Goal: Transaction & Acquisition: Purchase product/service

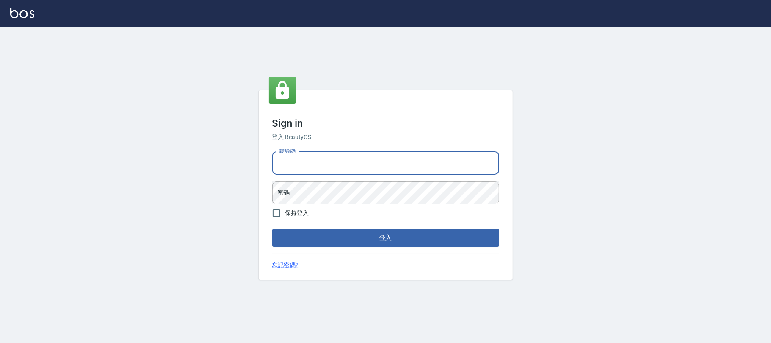
drag, startPoint x: 328, startPoint y: 163, endPoint x: 346, endPoint y: 158, distance: 18.8
click at [328, 161] on input "電話號碼" at bounding box center [385, 163] width 227 height 23
type input "0"
type input "0931315450"
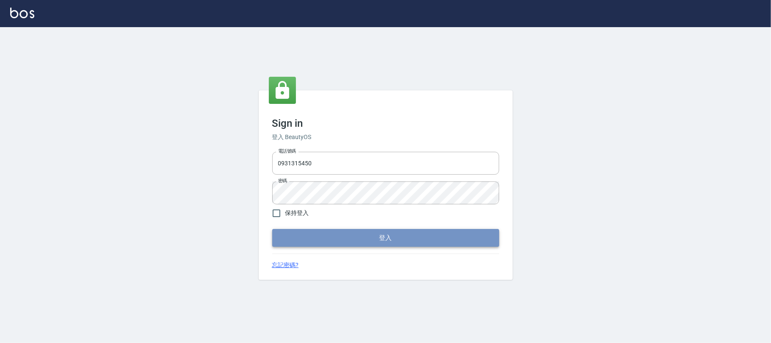
click at [355, 238] on button "登入" at bounding box center [385, 238] width 227 height 18
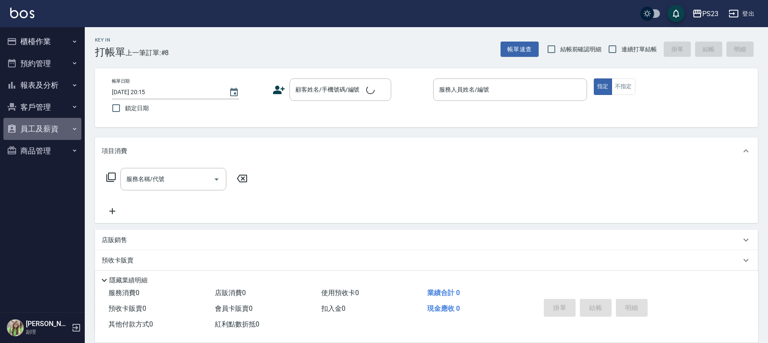
click at [42, 123] on button "員工及薪資" at bounding box center [42, 129] width 78 height 22
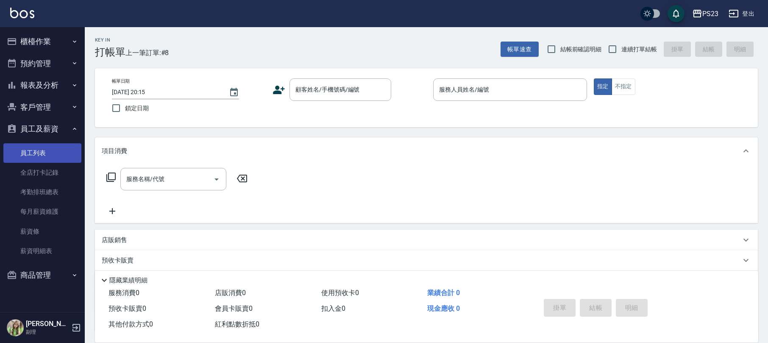
click at [45, 152] on link "員工列表" at bounding box center [42, 152] width 78 height 19
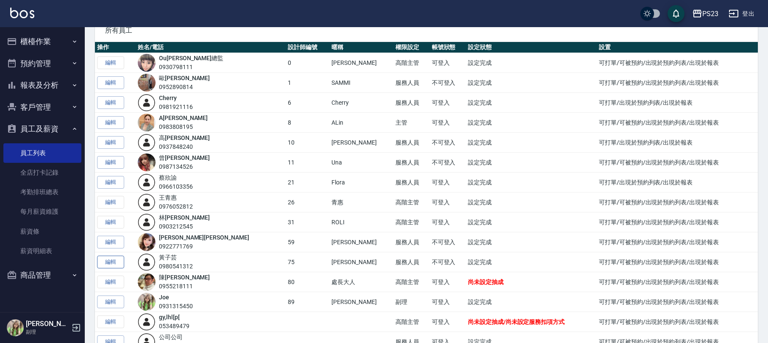
scroll to position [100, 0]
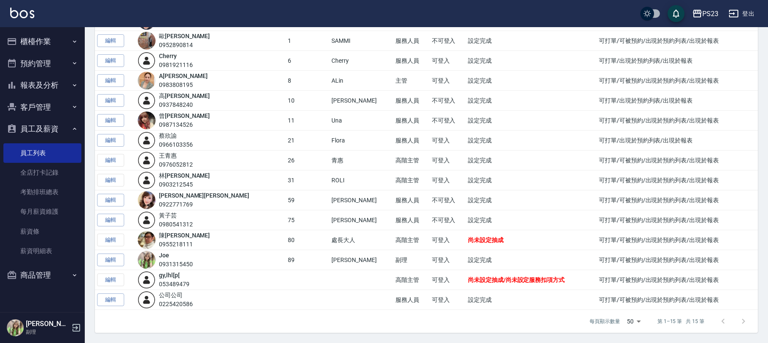
click at [102, 278] on td "編輯" at bounding box center [115, 280] width 41 height 20
click at [155, 277] on img at bounding box center [147, 280] width 18 height 18
click at [183, 280] on div "053489479" at bounding box center [174, 284] width 31 height 9
click at [180, 275] on link "gy,l hl[p[" at bounding box center [169, 275] width 21 height 7
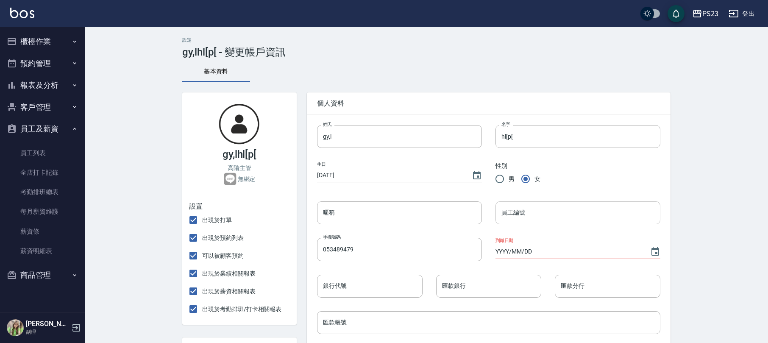
click at [526, 216] on input "員工編號" at bounding box center [577, 212] width 165 height 23
type input "28"
click at [358, 131] on input "gy,l" at bounding box center [399, 136] width 165 height 23
type input "g"
type input "玩"
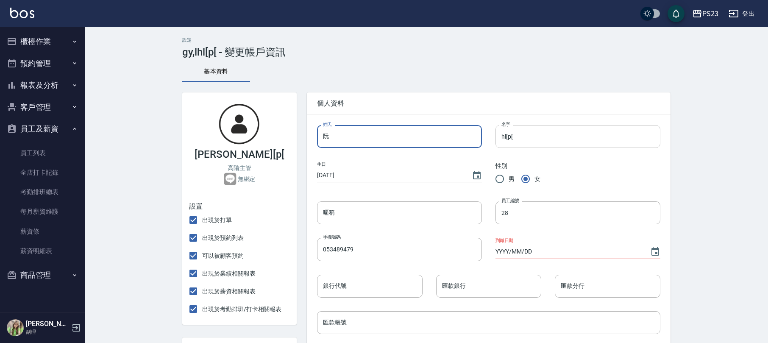
type input "阮"
click at [520, 142] on input "hl[p[" at bounding box center [577, 136] width 165 height 23
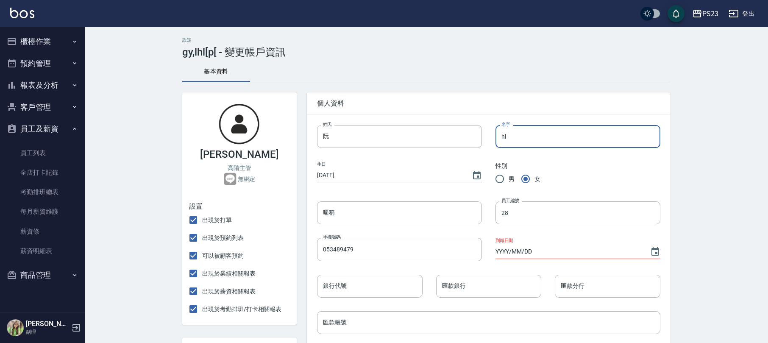
type input "h"
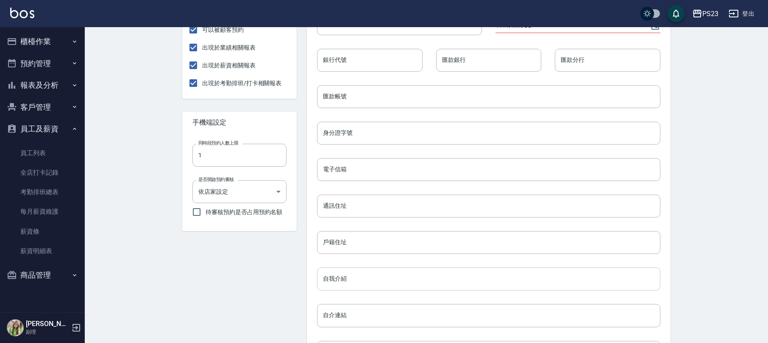
scroll to position [333, 0]
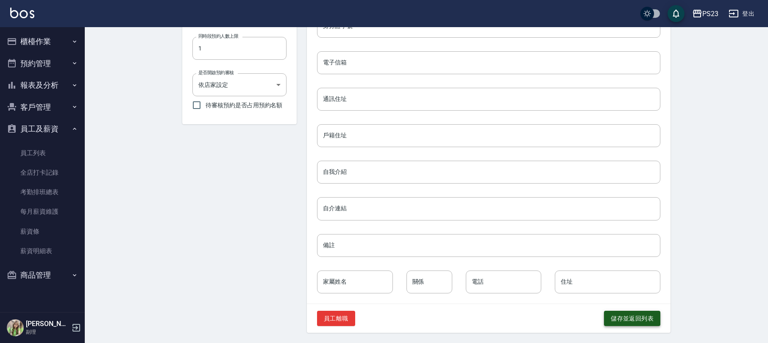
type input "芷"
click at [624, 320] on button "儲存並返回列表" at bounding box center [632, 319] width 56 height 16
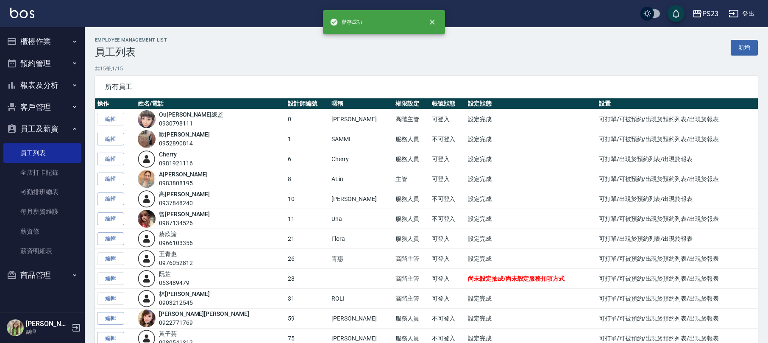
click at [42, 41] on button "櫃檯作業" at bounding box center [42, 42] width 78 height 22
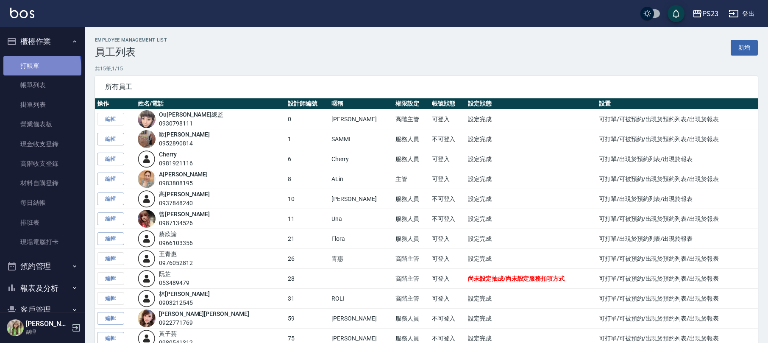
click at [41, 68] on link "打帳單" at bounding box center [42, 65] width 78 height 19
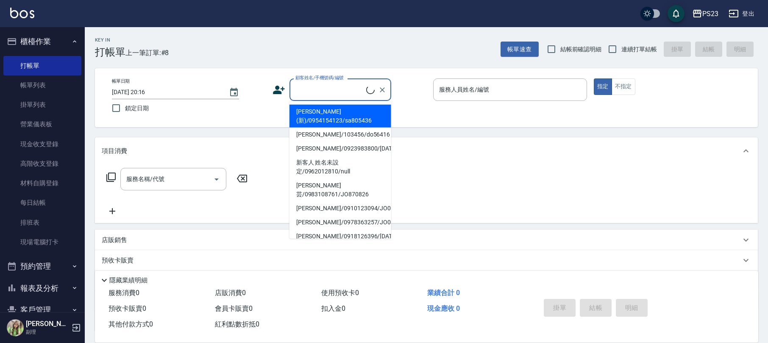
click at [325, 89] on input "顧客姓名/手機號碼/編號" at bounding box center [329, 89] width 73 height 15
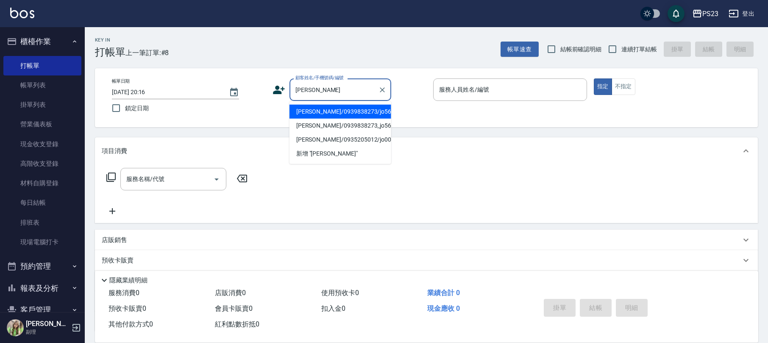
click at [350, 113] on li "[PERSON_NAME]/0939838273/jo560701" at bounding box center [340, 112] width 102 height 14
type input "[PERSON_NAME]/0939838273/jo560701"
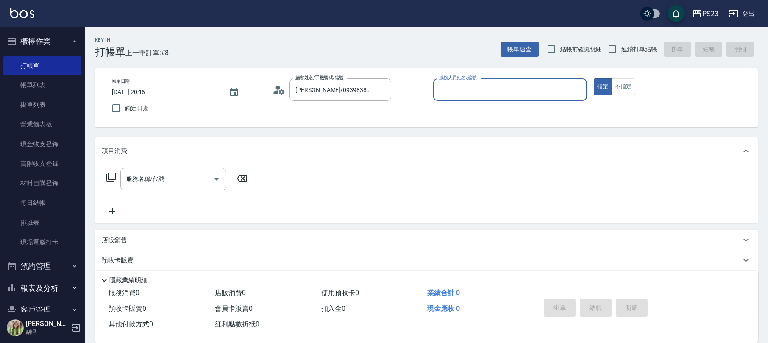
click at [277, 92] on icon at bounding box center [276, 92] width 5 height 4
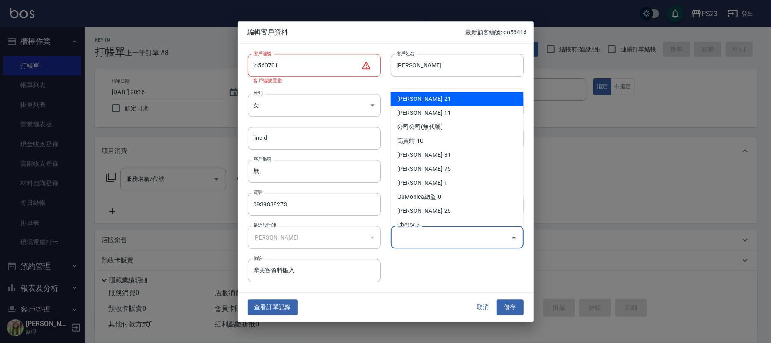
click at [443, 231] on input "偏好設計師" at bounding box center [451, 237] width 113 height 15
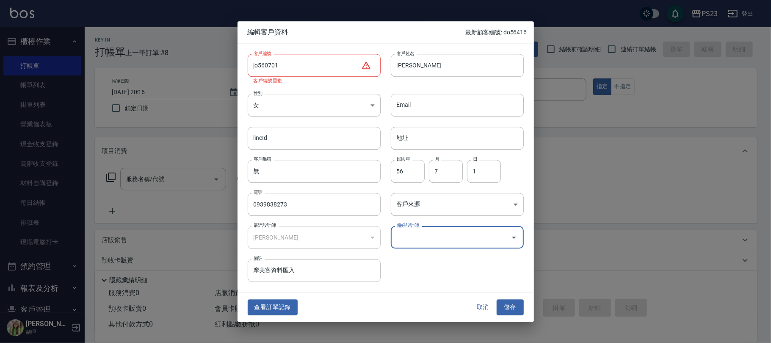
click at [436, 239] on input "偏好設計師" at bounding box center [451, 237] width 113 height 15
click at [419, 258] on li "[PERSON_NAME]-89" at bounding box center [457, 259] width 133 height 14
type input "[PERSON_NAME]"
click at [293, 68] on input "jo560701" at bounding box center [305, 65] width 114 height 23
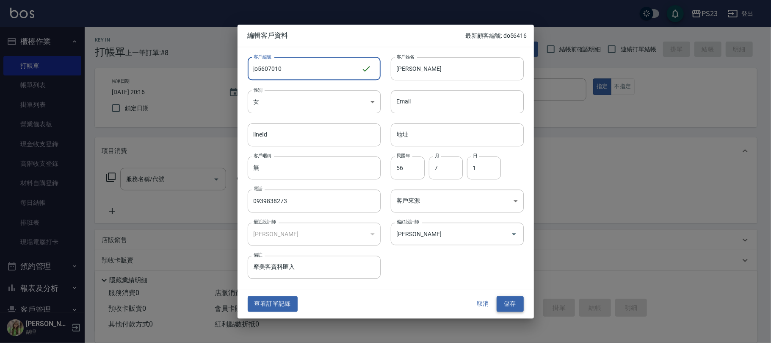
type input "jo5607010"
click at [513, 303] on button "儲存" at bounding box center [510, 304] width 27 height 16
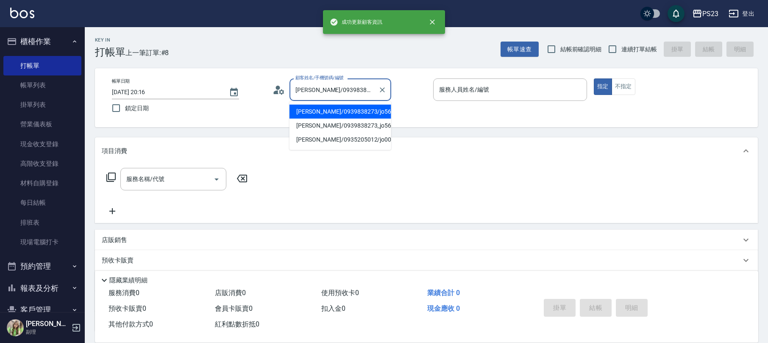
click at [352, 87] on input "[PERSON_NAME]/0939838273/jo560701" at bounding box center [333, 89] width 81 height 15
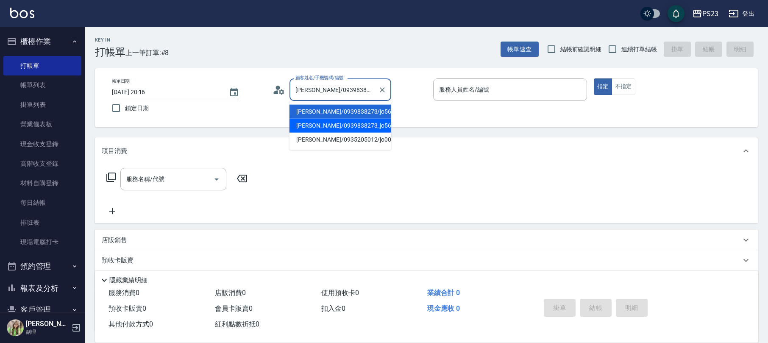
click at [367, 126] on li "[PERSON_NAME]/0939838273_jo560701_[PERSON_NAME]/jo560701" at bounding box center [340, 126] width 102 height 14
type input "[PERSON_NAME]/0939838273_jo560701_[PERSON_NAME]/jo560701"
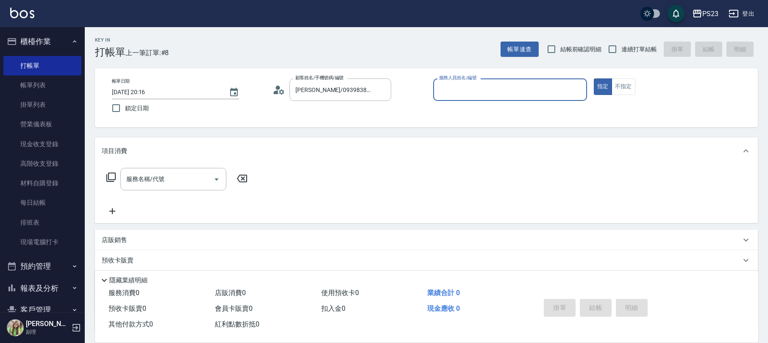
type input "[PERSON_NAME]-89"
click at [323, 89] on input "[PERSON_NAME]/0939838273_jo560701_[PERSON_NAME]/jo560701" at bounding box center [333, 89] width 81 height 15
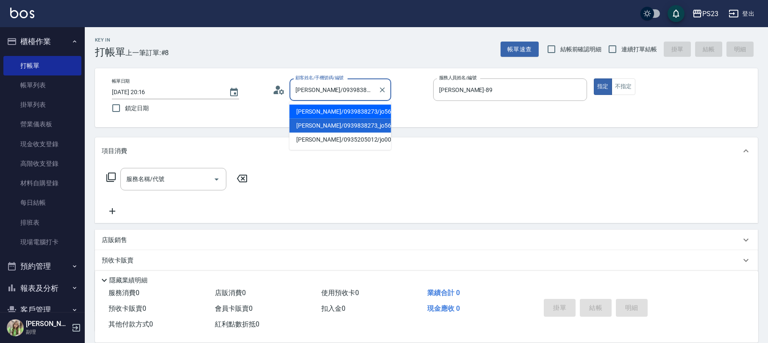
click at [328, 112] on li "[PERSON_NAME]/0939838273/jo560701" at bounding box center [340, 112] width 102 height 14
type input "[PERSON_NAME]/0939838273/jo560701"
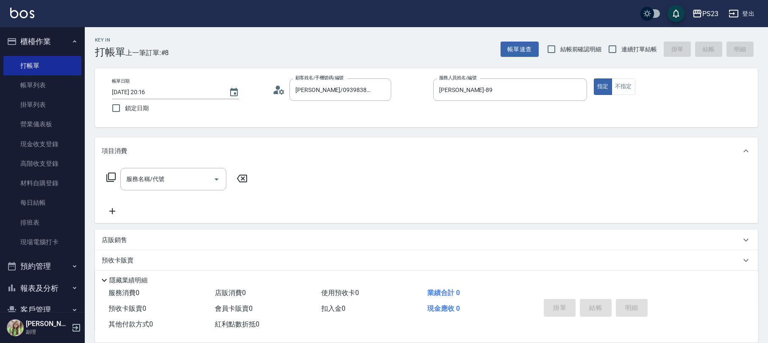
click at [110, 178] on icon at bounding box center [111, 177] width 10 height 10
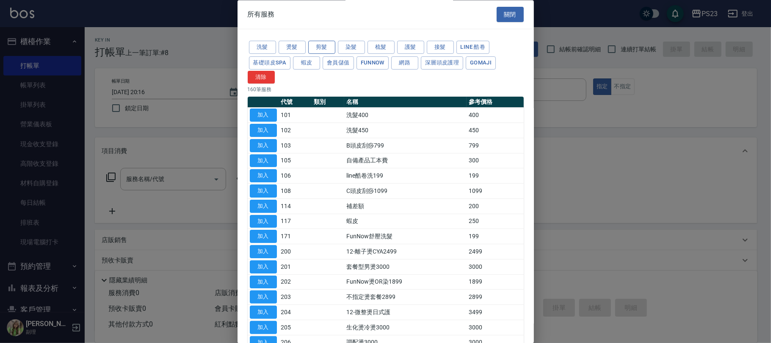
click at [322, 47] on button "剪髮" at bounding box center [321, 47] width 27 height 13
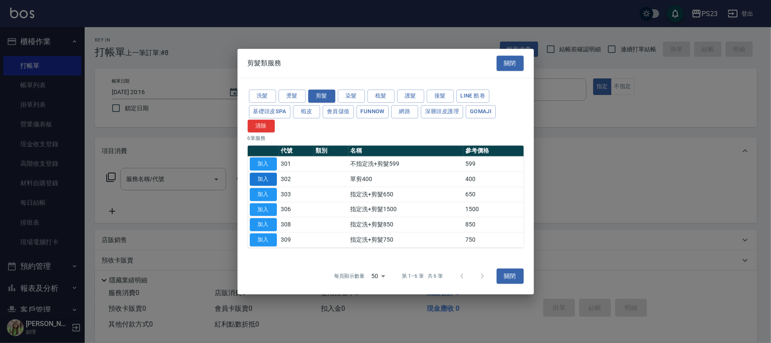
click at [260, 177] on button "加入" at bounding box center [263, 178] width 27 height 13
type input "單剪400(302)"
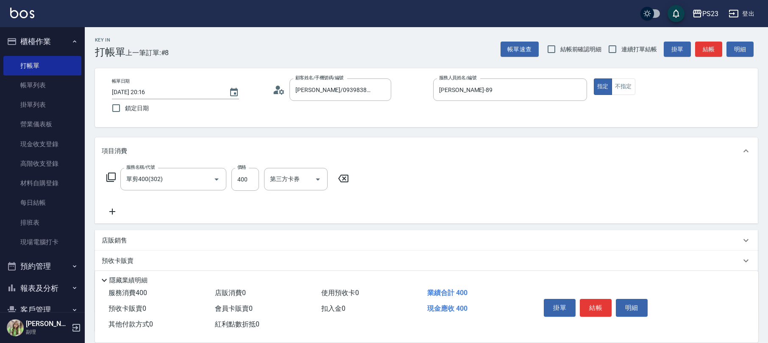
click at [111, 175] on icon at bounding box center [111, 177] width 10 height 10
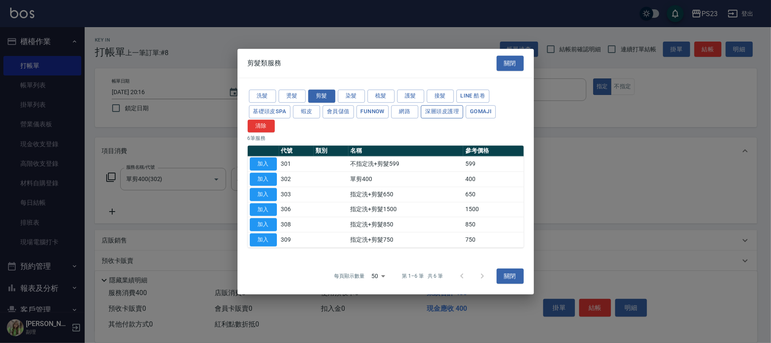
click at [444, 114] on button "深層頭皮護理" at bounding box center [442, 111] width 42 height 13
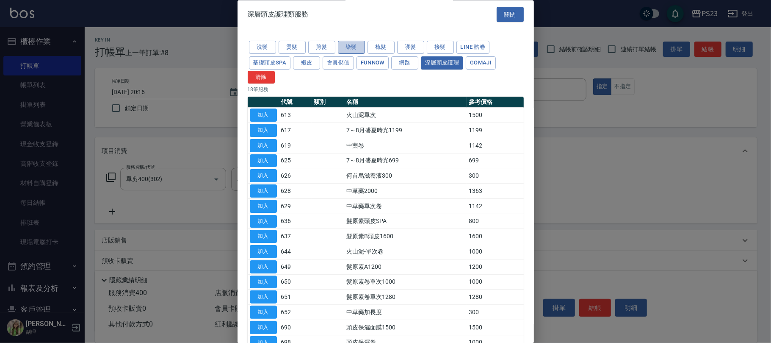
click at [351, 46] on button "染髮" at bounding box center [351, 47] width 27 height 13
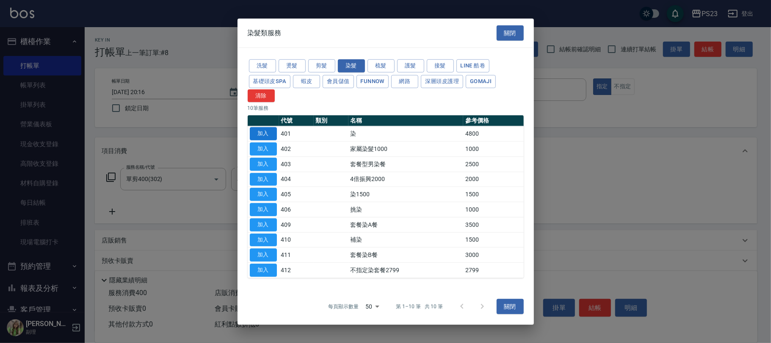
click at [269, 133] on button "加入" at bounding box center [263, 133] width 27 height 13
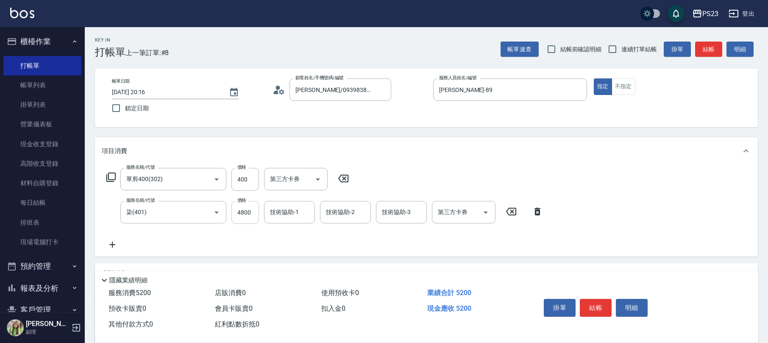
click at [250, 214] on input "4800" at bounding box center [245, 212] width 28 height 23
type input "5000"
type input "[PERSON_NAME]-89"
click at [250, 185] on input "400" at bounding box center [245, 179] width 28 height 23
click at [250, 184] on input "400" at bounding box center [245, 179] width 28 height 23
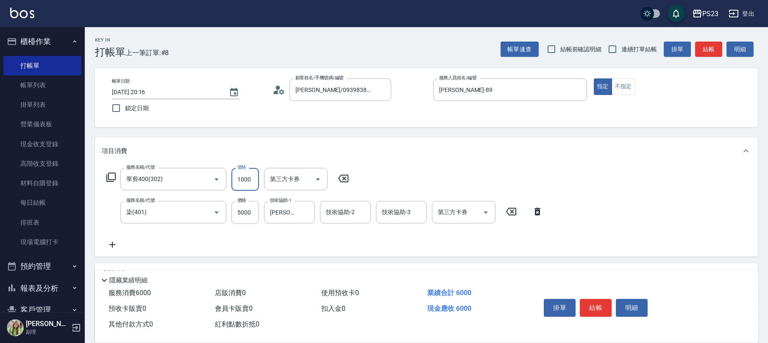
scroll to position [102, 0]
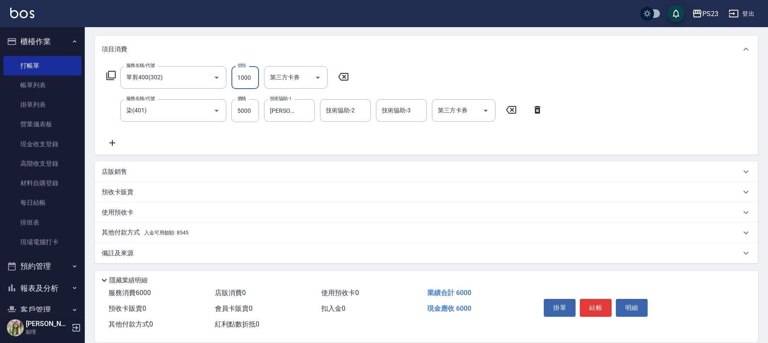
type input "1000"
click at [207, 229] on div "其他付款方式 入金可用餘額: 8545" at bounding box center [421, 232] width 639 height 9
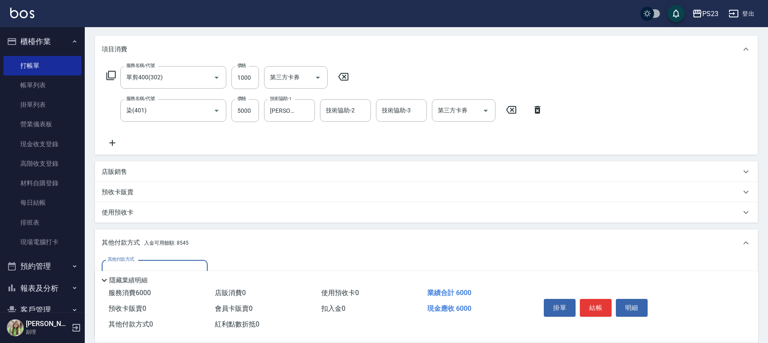
scroll to position [201, 0]
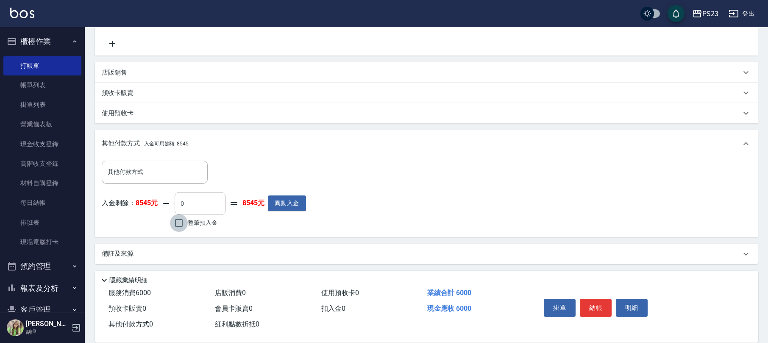
click at [179, 218] on input "整筆扣入金" at bounding box center [179, 223] width 18 height 18
checkbox input "true"
type input "6000"
click at [595, 305] on button "結帳" at bounding box center [596, 308] width 32 height 18
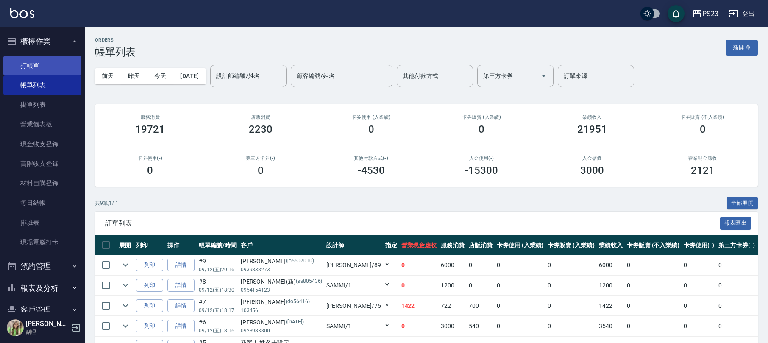
click at [52, 68] on link "打帳單" at bounding box center [42, 65] width 78 height 19
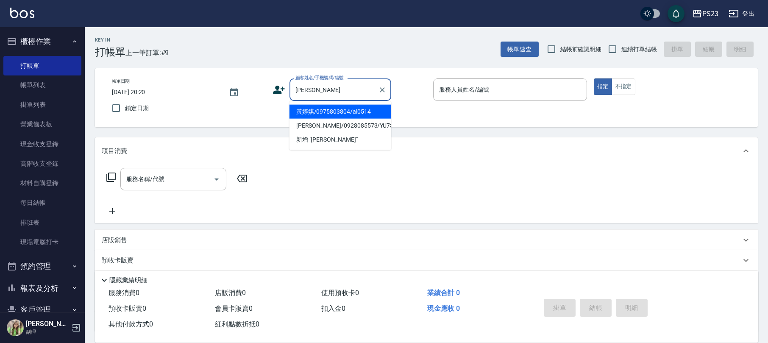
click at [358, 107] on li "黃婷娸/0975803804/al0514" at bounding box center [340, 112] width 102 height 14
type input "黃婷娸/0975803804/al0514"
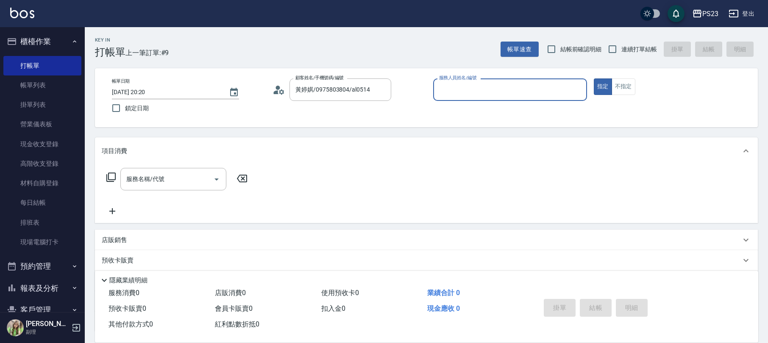
click at [280, 94] on icon at bounding box center [278, 89] width 13 height 13
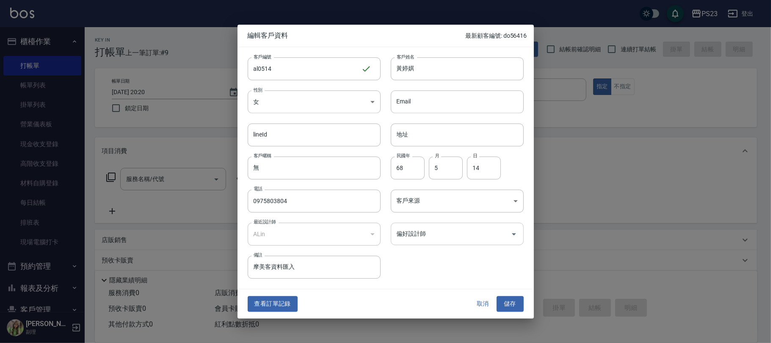
click at [475, 230] on input "偏好設計師" at bounding box center [451, 233] width 113 height 15
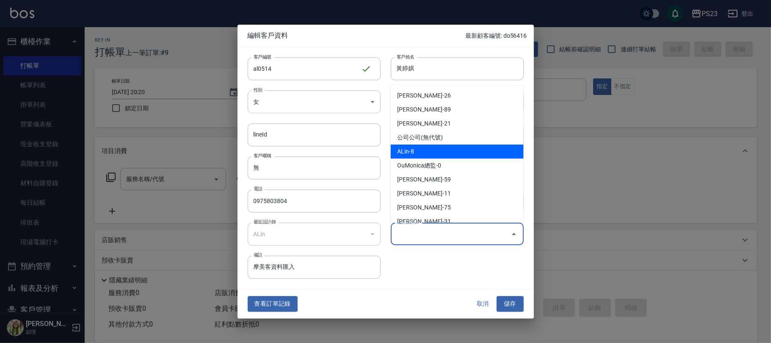
click at [475, 152] on li "ALin-8" at bounding box center [457, 151] width 133 height 14
type input "ALin"
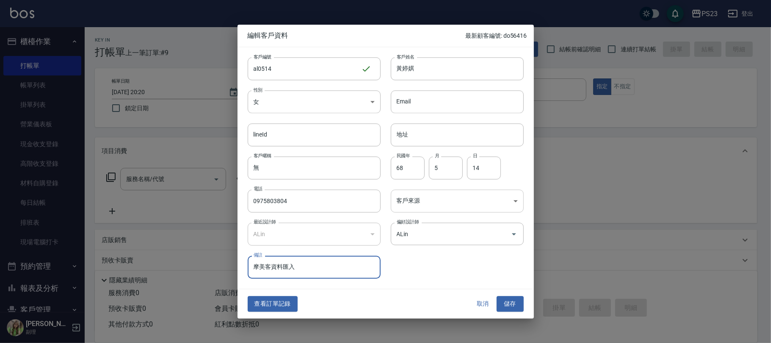
click at [456, 199] on body "PS23 登出 櫃檯作業 打帳單 帳單列表 掛單列表 營業儀表板 現金收支登錄 高階收支登錄 材料自購登錄 每日結帳 排班表 現場電腦打卡 預約管理 預約管理…" at bounding box center [385, 205] width 771 height 411
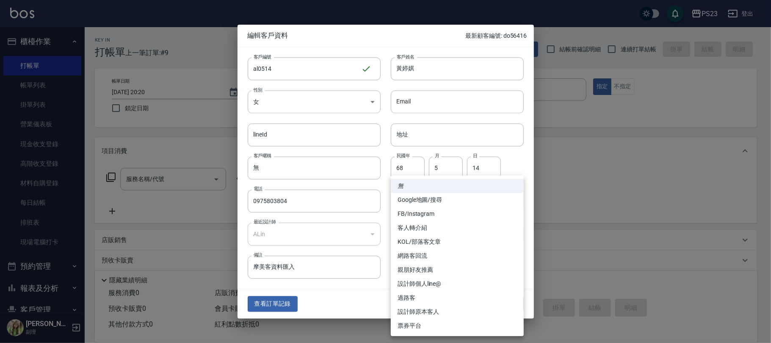
click at [434, 309] on li "設計師原本客人" at bounding box center [457, 312] width 133 height 14
type input "設計師原本客人"
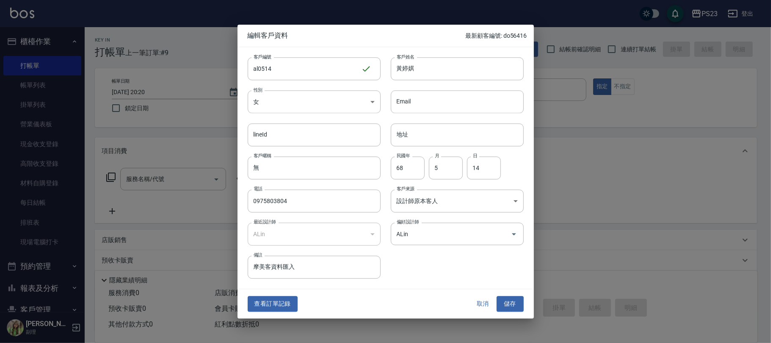
click at [519, 307] on button "儲存" at bounding box center [510, 304] width 27 height 16
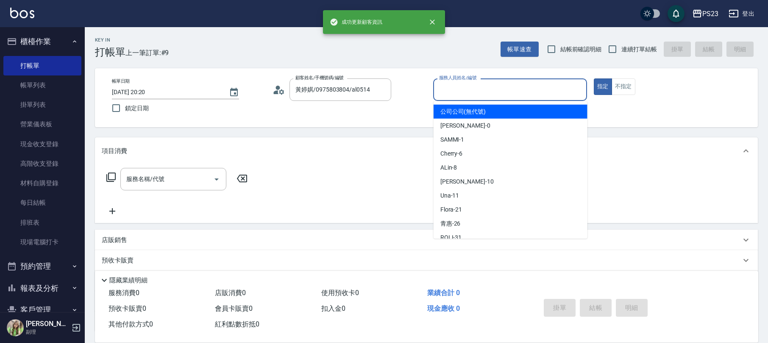
click at [488, 91] on input "服務人員姓名/編號" at bounding box center [510, 89] width 146 height 15
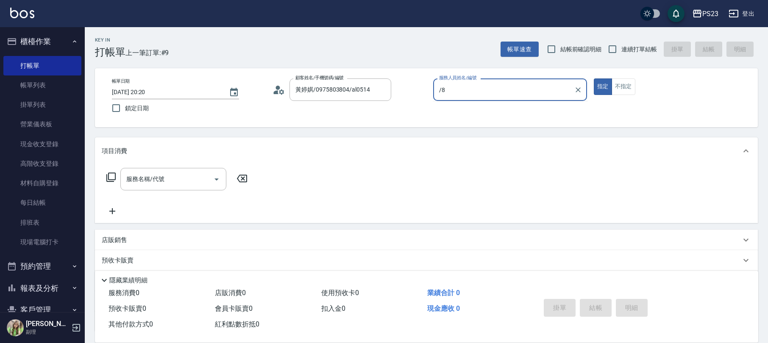
type input "/8"
click at [594, 78] on button "指定" at bounding box center [603, 86] width 18 height 17
type button "true"
click at [632, 44] on label "連續打單結帳" at bounding box center [629, 49] width 53 height 18
click at [621, 44] on input "連續打單結帳" at bounding box center [612, 49] width 18 height 18
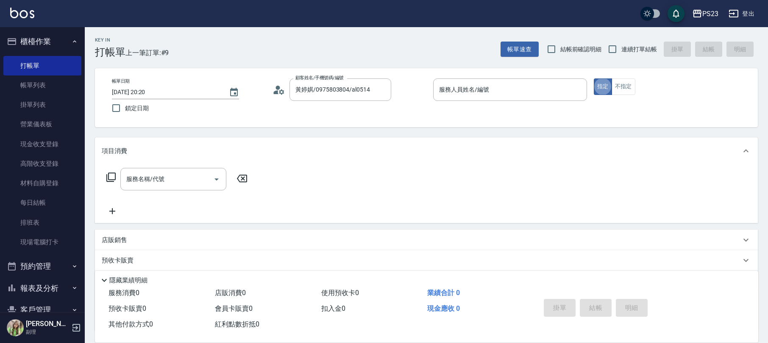
checkbox input "true"
drag, startPoint x: 521, startPoint y: 69, endPoint x: 514, endPoint y: 81, distance: 14.6
click at [521, 69] on div "帳單日期 [DATE] 20:20 鎖定日期 顧客姓名/手機號碼/編號 黃婷娸/0975803804/al0514 顧客姓名/手機號碼/編號 服務人員姓名/編…" at bounding box center [426, 97] width 663 height 59
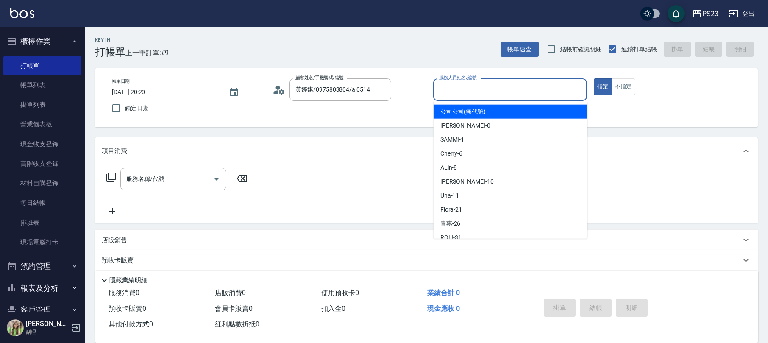
drag, startPoint x: 514, startPoint y: 88, endPoint x: 527, endPoint y: 90, distance: 13.2
click at [514, 89] on input "服務人員姓名/編號" at bounding box center [510, 89] width 146 height 15
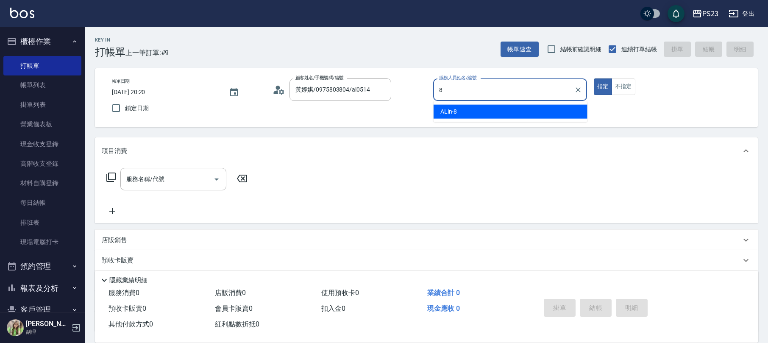
type input "ALin-8"
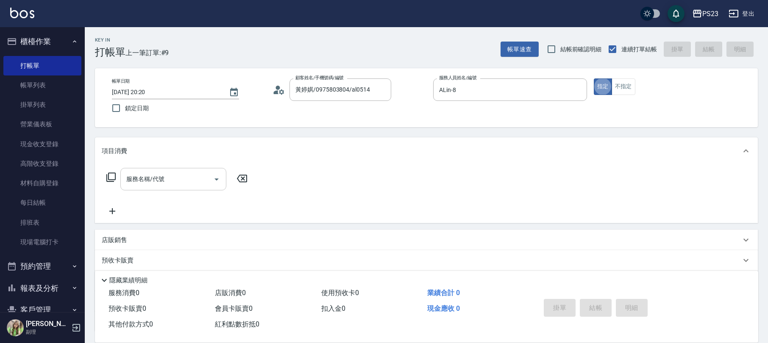
click at [160, 182] on div "服務名稱/代號 服務名稱/代號" at bounding box center [173, 179] width 106 height 22
type input "劉"
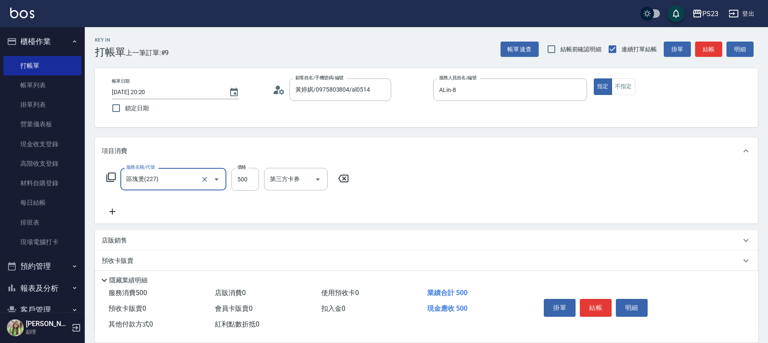
type input "區塊燙(227)"
type input "600"
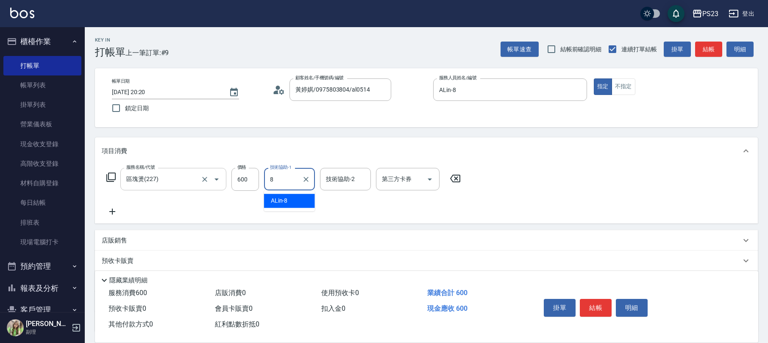
type input "ALin-8"
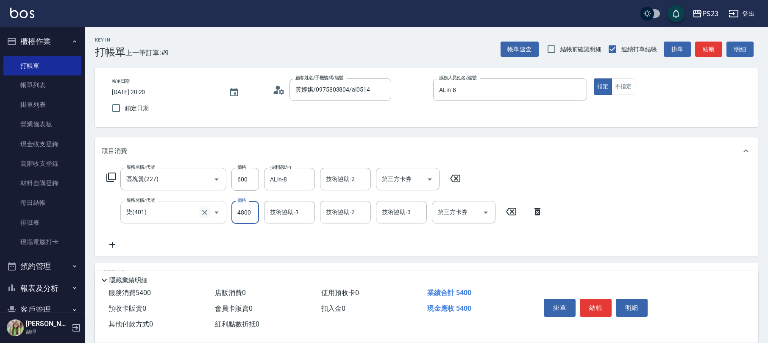
click at [205, 211] on icon "Clear" at bounding box center [204, 212] width 5 height 5
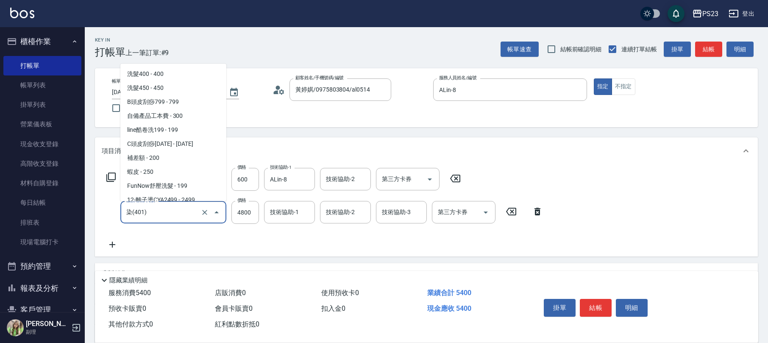
drag, startPoint x: 114, startPoint y: 212, endPoint x: 87, endPoint y: 212, distance: 26.7
click at [87, 212] on div "Key In 打帳單 上一筆訂單:#9 帳單速查 結帳前確認明細 連續打單結帳 掛單 結帳 明細 帳單日期 [DATE] 20:20 鎖定日期 顧客姓名/手機…" at bounding box center [426, 235] width 683 height 417
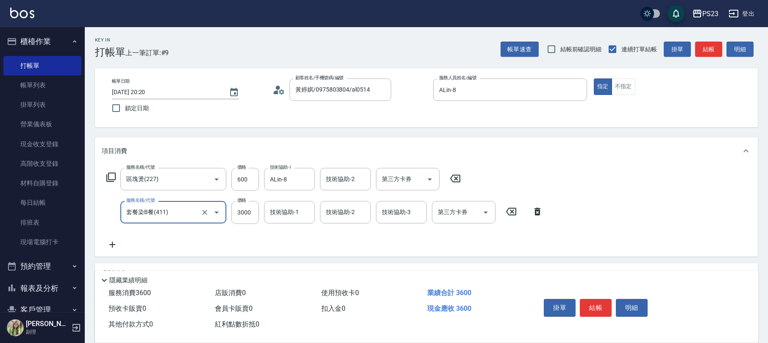
type input "套餐染B餐(411)"
type input "4000"
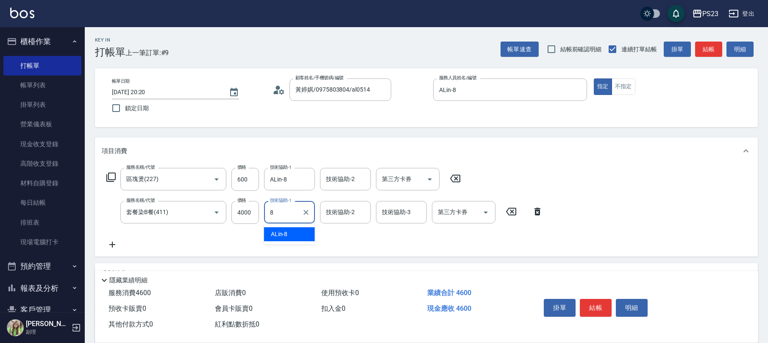
type input "ALin-8"
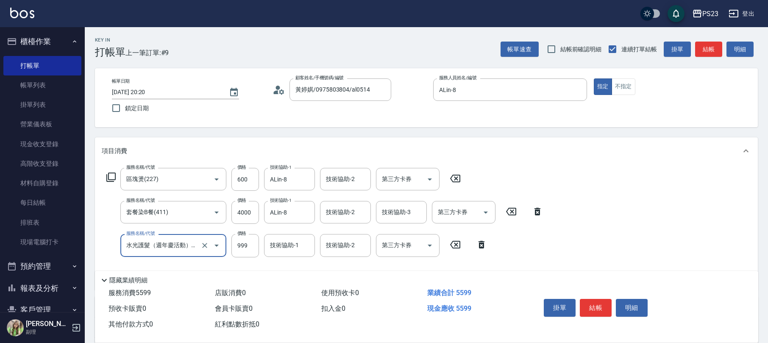
type input "水光護髮（週年慶活動）(647)"
type input "1440"
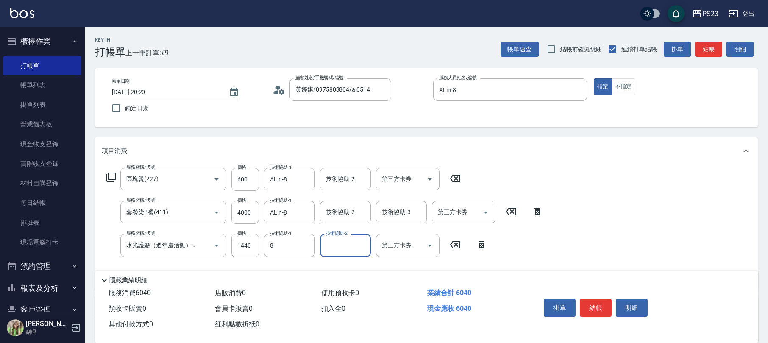
type input "ALin-8"
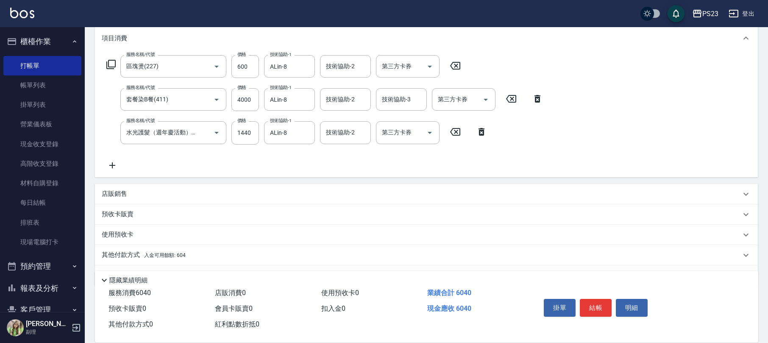
click at [129, 191] on div "店販銷售" at bounding box center [421, 193] width 639 height 9
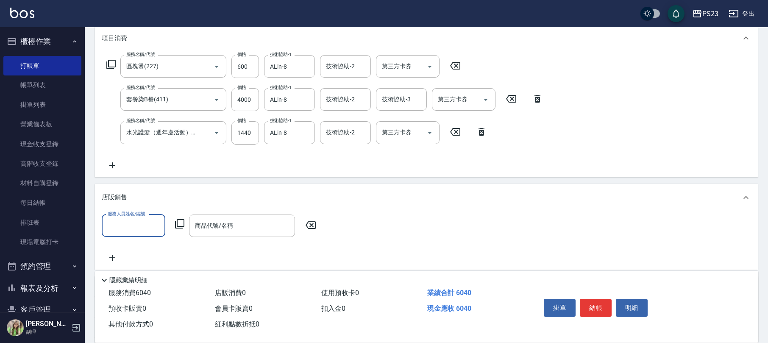
scroll to position [0, 0]
type input "ALin-8"
type input "經"
type input "路"
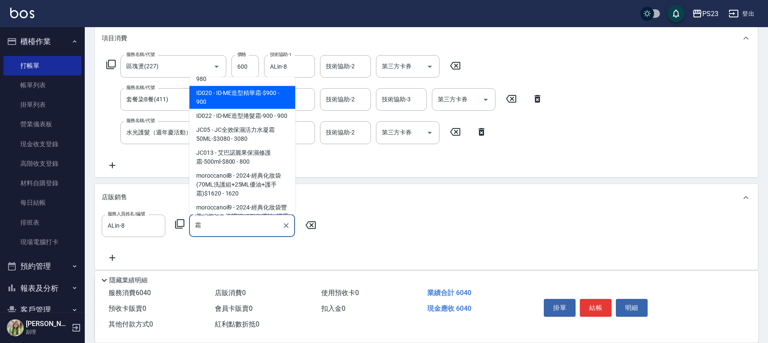
scroll to position [26, 0]
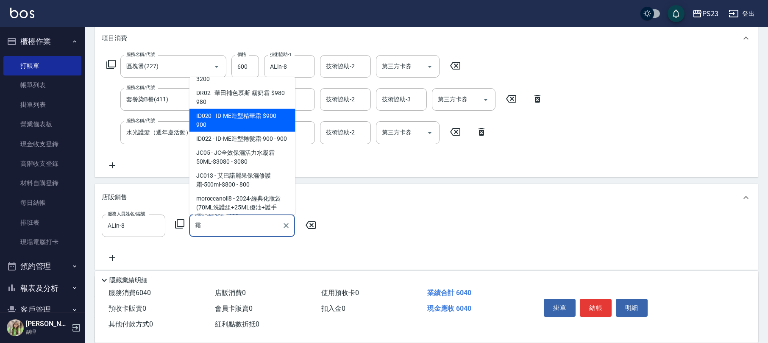
type input "ID-ME造型精華霜-$900"
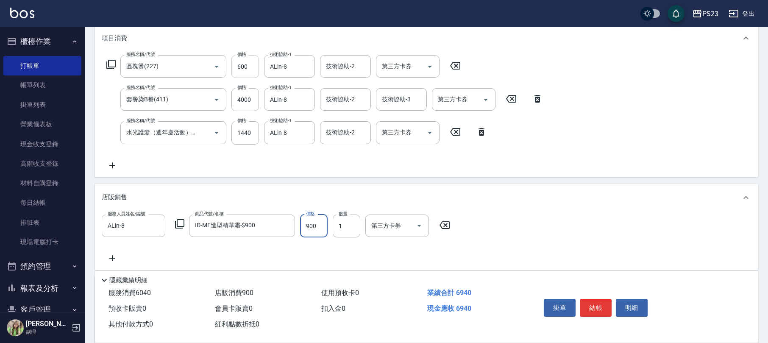
click at [250, 67] on input "600" at bounding box center [245, 66] width 28 height 23
click at [241, 61] on input "600" at bounding box center [245, 66] width 28 height 23
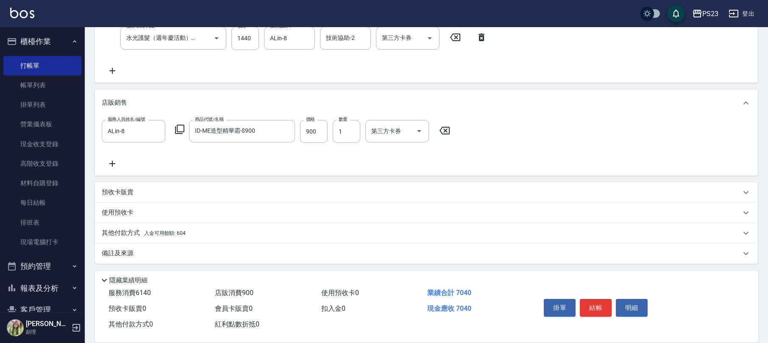
type input "700"
click at [183, 233] on span "入金可用餘額: 604" at bounding box center [165, 233] width 42 height 6
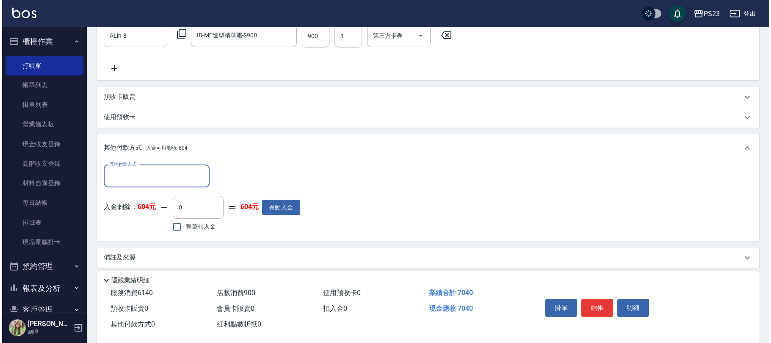
scroll to position [0, 0]
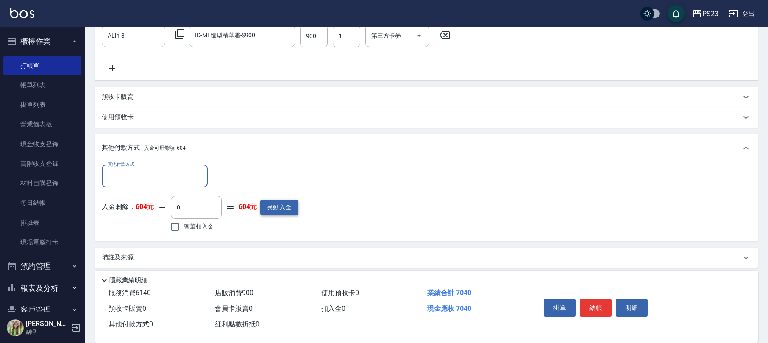
click at [276, 200] on button "異動入金" at bounding box center [279, 208] width 38 height 16
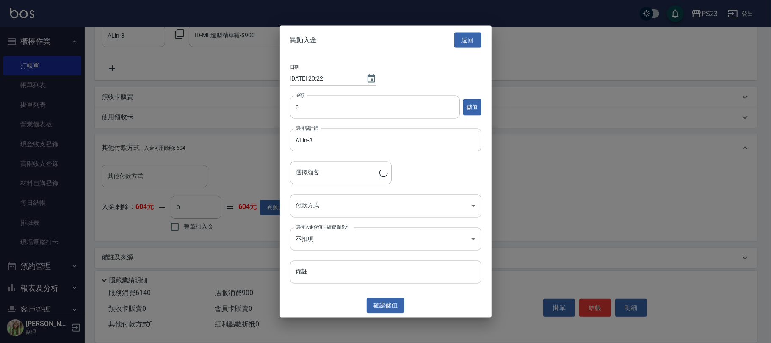
type input "黃婷娸/0975803804/al0514"
type input "10000"
click at [343, 207] on body "PS23 登出 櫃檯作業 打帳單 帳單列表 掛單列表 營業儀表板 現金收支登錄 高階收支登錄 材料自購登錄 每日結帳 排班表 現場電腦打卡 預約管理 預約管理…" at bounding box center [385, 23] width 771 height 650
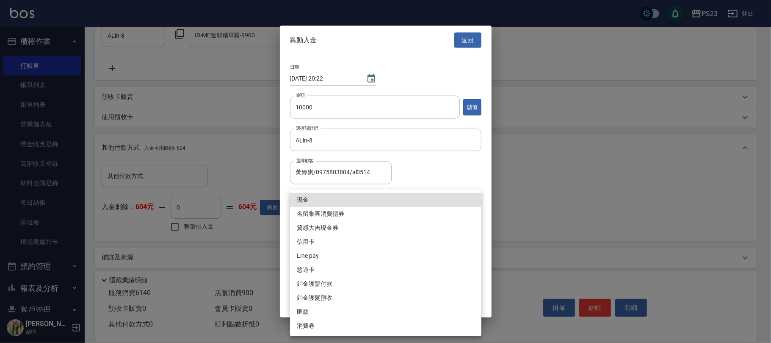
click at [316, 239] on li "信用卡" at bounding box center [385, 242] width 191 height 14
type input "信用卡"
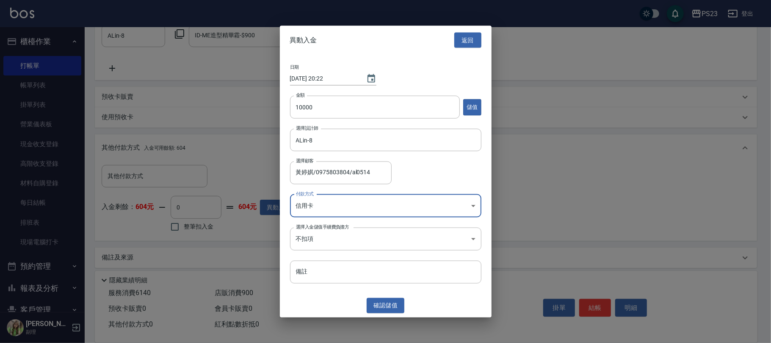
click at [322, 234] on body "PS23 登出 櫃檯作業 打帳單 帳單列表 掛單列表 營業儀表板 現金收支登錄 高階收支登錄 材料自購登錄 每日結帳 排班表 現場電腦打卡 預約管理 預約管理…" at bounding box center [385, 23] width 771 height 650
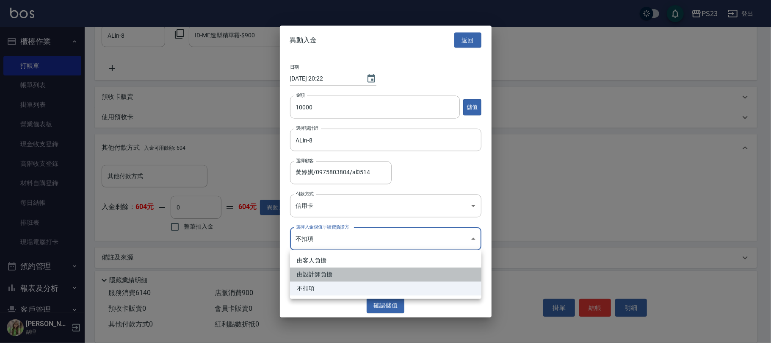
click at [324, 274] on li "由設計師負擔" at bounding box center [385, 274] width 191 height 14
type input "BYDESIGNER"
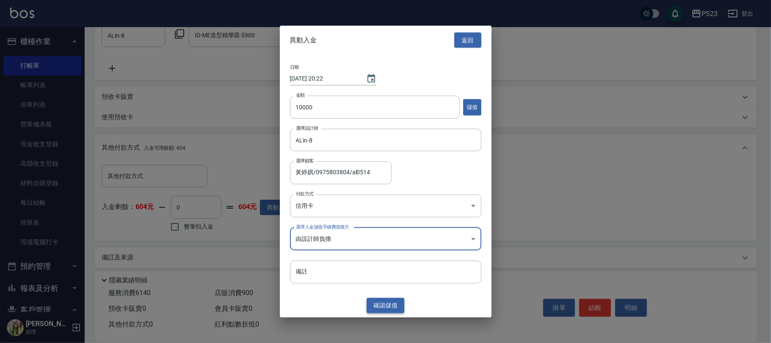
click at [391, 304] on button "確認 儲值" at bounding box center [386, 305] width 38 height 16
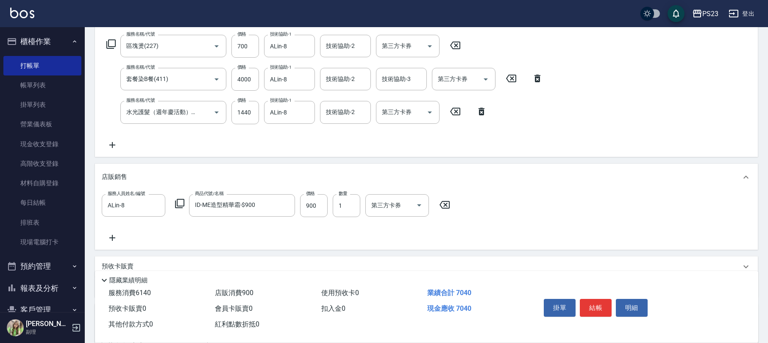
scroll to position [302, 0]
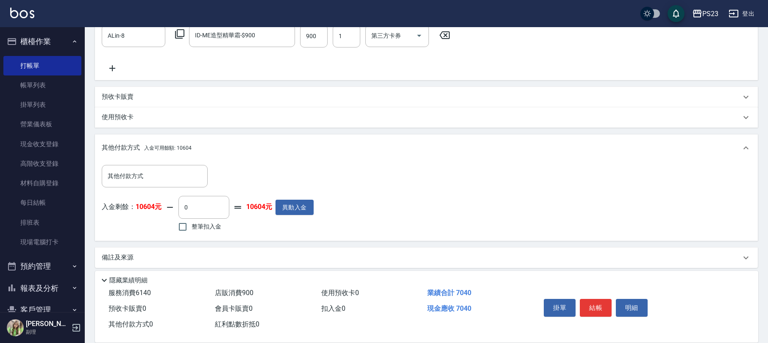
click at [198, 225] on span "整筆扣入金" at bounding box center [206, 226] width 30 height 9
click at [191, 225] on input "整筆扣入金" at bounding box center [183, 227] width 18 height 18
checkbox input "true"
type input "7040"
click at [591, 301] on button "結帳" at bounding box center [596, 308] width 32 height 18
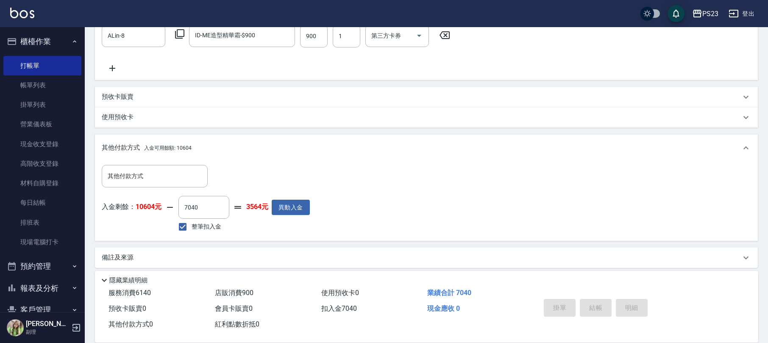
type input "[DATE] 20:23"
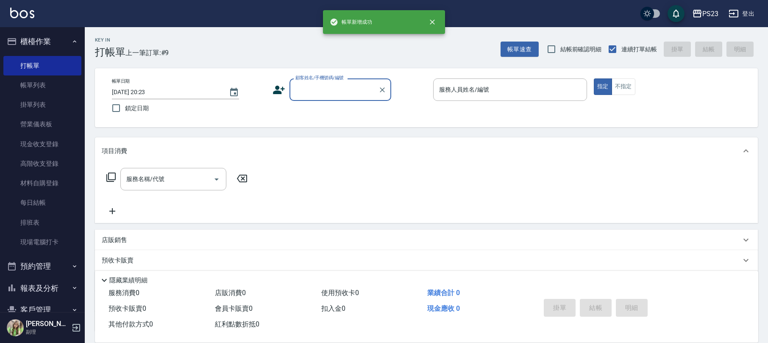
scroll to position [0, 0]
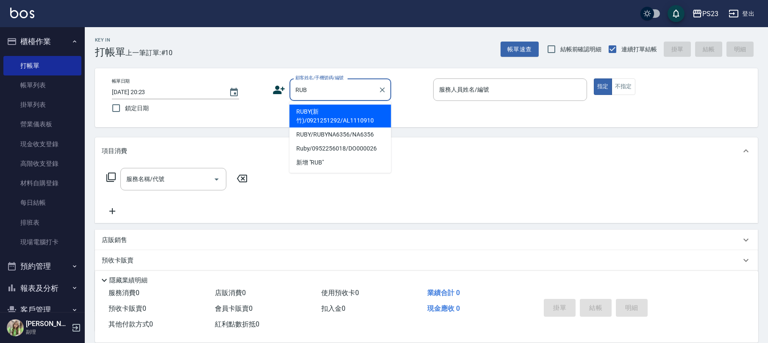
click at [353, 115] on li "RUBY(新竹)/0921251292/AL1110910" at bounding box center [340, 116] width 102 height 23
type input "RUBY(新竹)/0921251292/AL1110910"
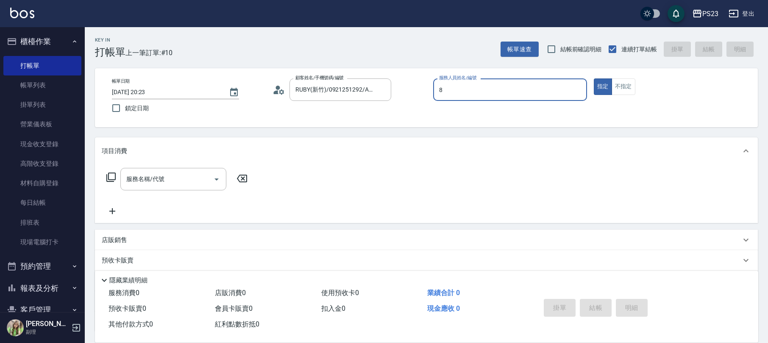
type input "ALin-8"
click at [280, 86] on icon at bounding box center [278, 89] width 13 height 13
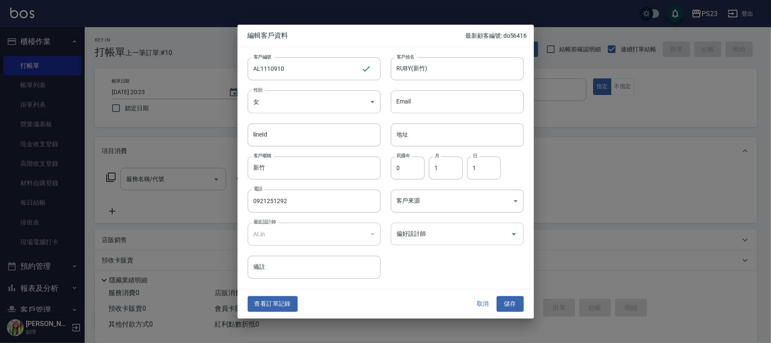
click at [465, 230] on input "偏好設計師" at bounding box center [451, 233] width 113 height 15
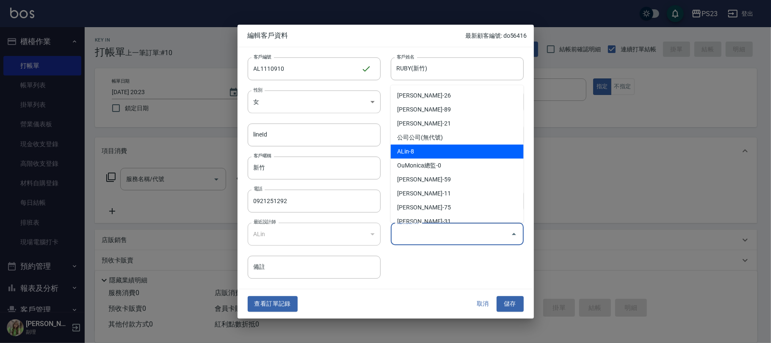
click at [431, 146] on li "ALin-8" at bounding box center [457, 151] width 133 height 14
type input "ALin"
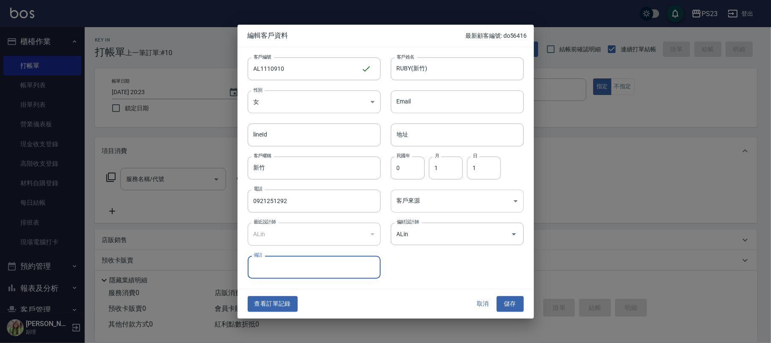
click at [438, 192] on body "PS23 登出 櫃檯作業 打帳單 帳單列表 掛單列表 營業儀表板 現金收支登錄 高階收支登錄 材料自購登錄 每日結帳 排班表 現場電腦打卡 預約管理 預約管理…" at bounding box center [385, 205] width 771 height 411
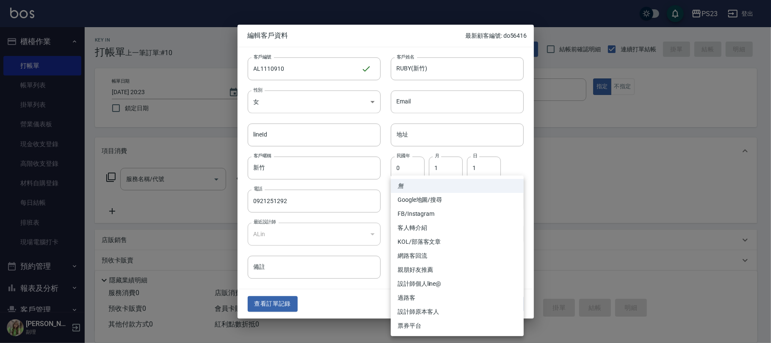
click at [443, 308] on li "設計師原本客人" at bounding box center [457, 312] width 133 height 14
type input "設計師原本客人"
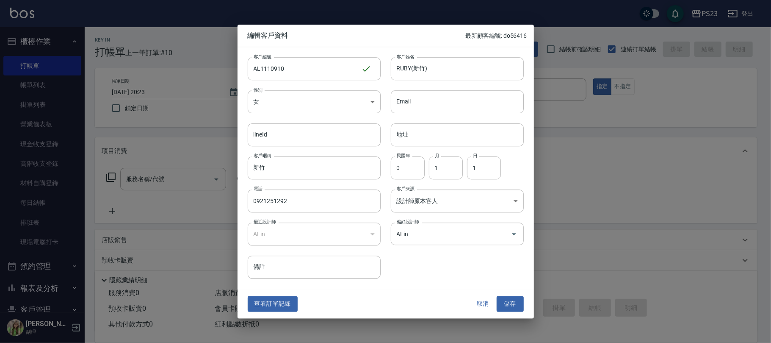
click at [508, 301] on button "儲存" at bounding box center [510, 304] width 27 height 16
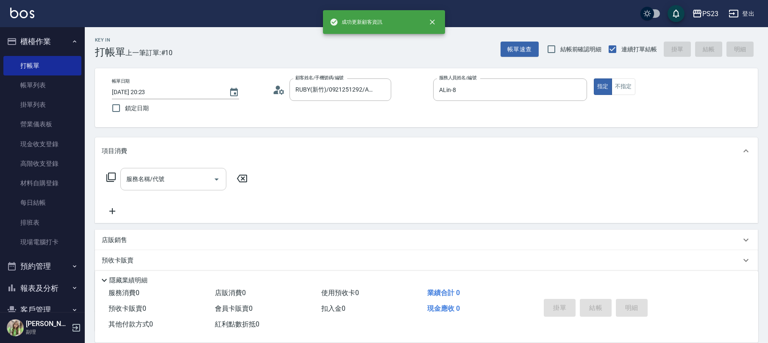
click at [179, 187] on div "服務名稱/代號" at bounding box center [173, 179] width 106 height 22
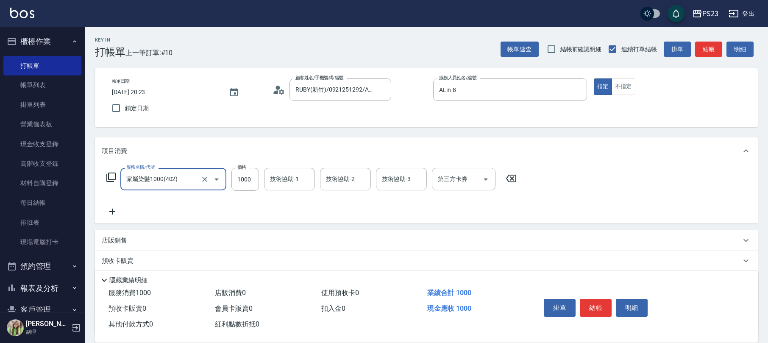
type input "家屬染髮1000(402)"
type input "1200"
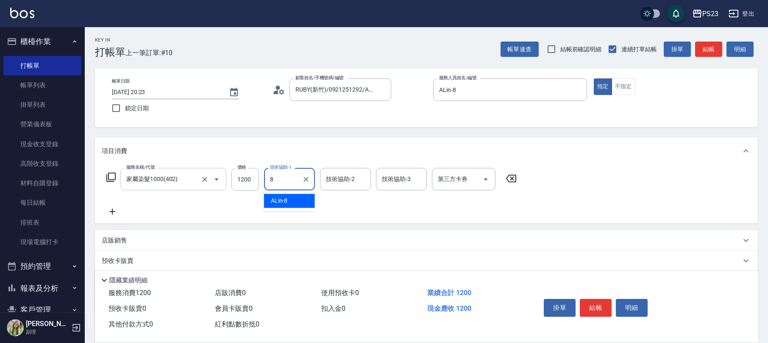
type input "ALin-8"
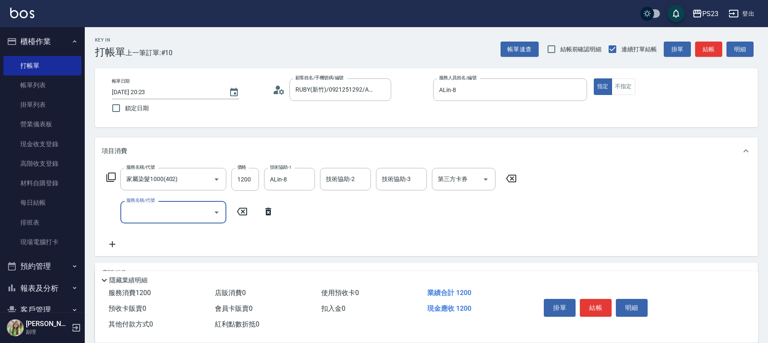
scroll to position [101, 0]
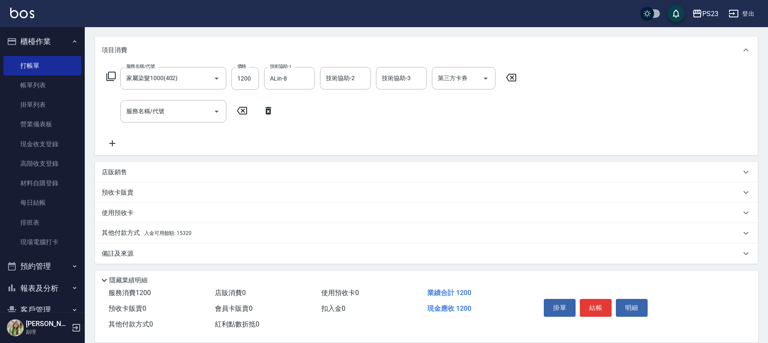
click at [140, 170] on div "店販銷售" at bounding box center [421, 172] width 639 height 9
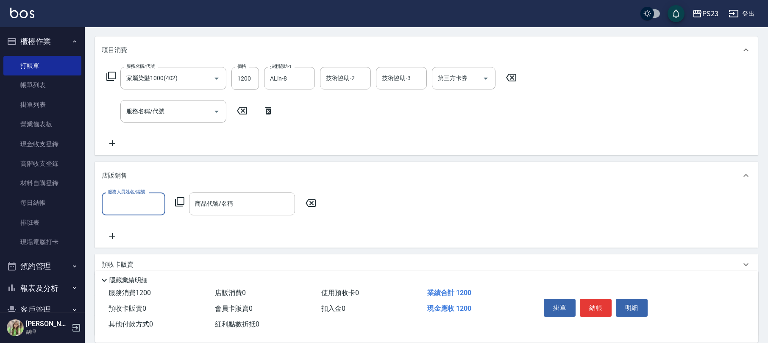
scroll to position [0, 0]
type input "ALin-8"
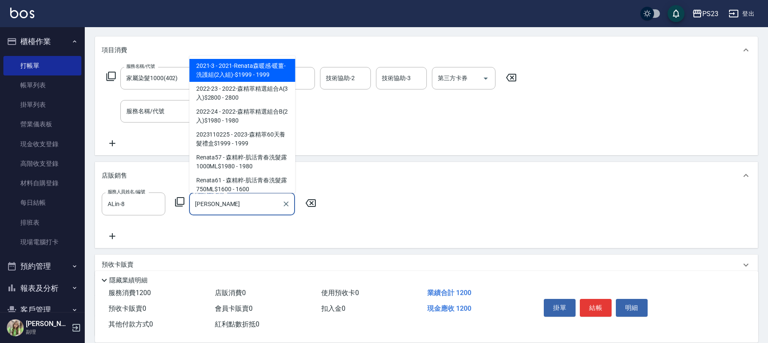
scroll to position [186, 0]
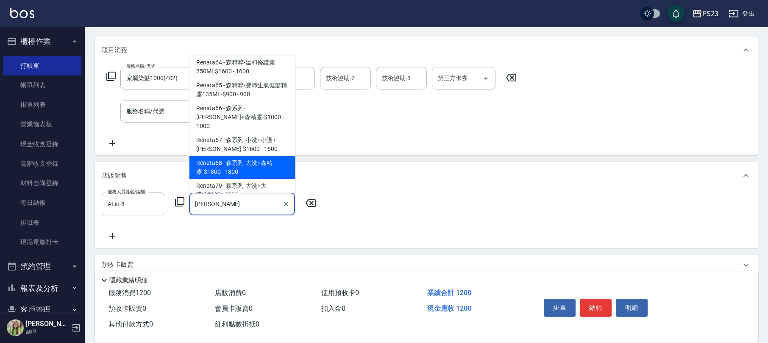
type input "森系列-大洗+森精露-$1800"
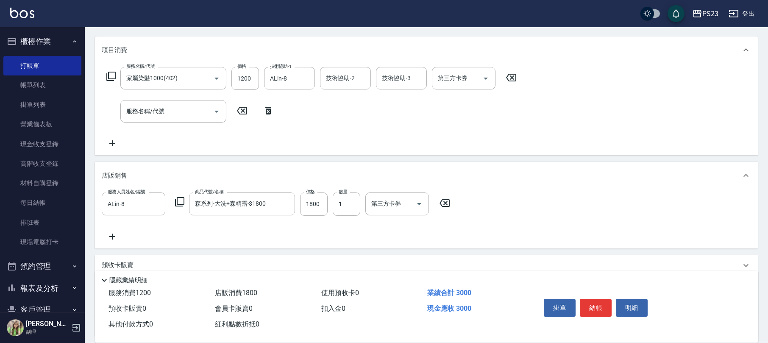
click at [276, 228] on div "服務人員姓名/編號 ALin-8 服務人員姓名/編號 商品代號/名稱 森系列-大洗+森精露-$1800 商品代號/名稱 價格 1800 價格 數量 1 數量 …" at bounding box center [426, 216] width 649 height 49
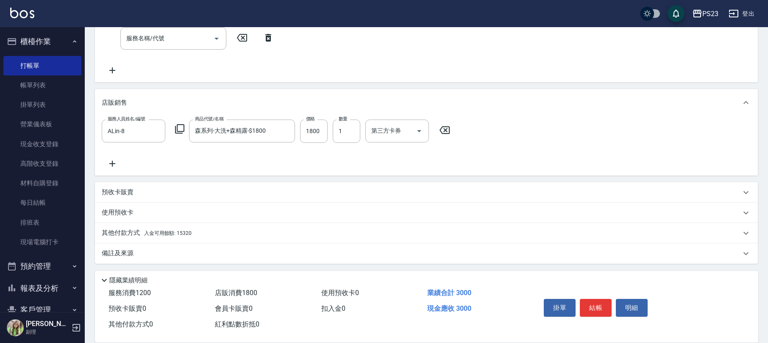
click at [168, 257] on div "備註及來源" at bounding box center [421, 253] width 639 height 9
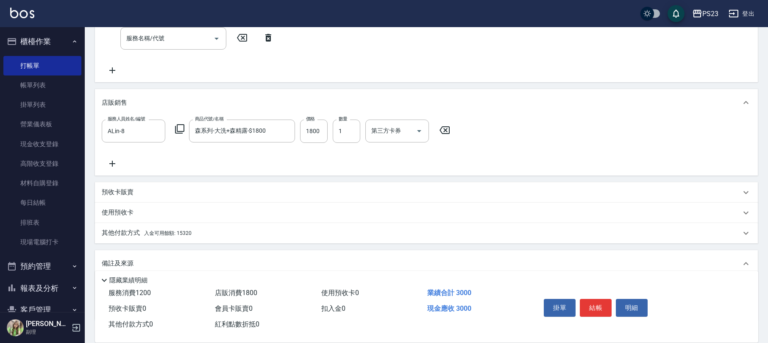
scroll to position [230, 0]
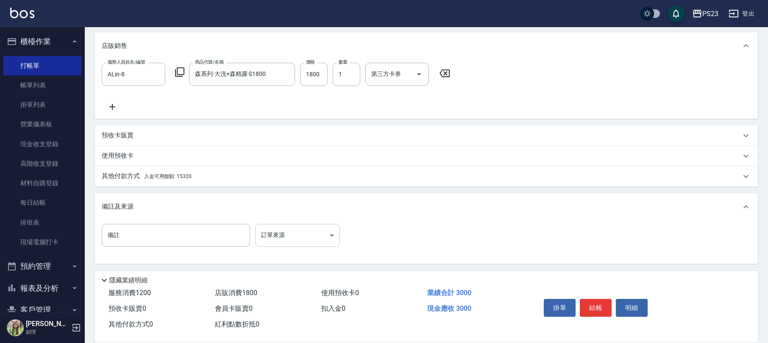
click at [273, 225] on body "PS23 登出 櫃檯作業 打帳單 帳單列表 掛單列表 營業儀表板 現金收支登錄 高階收支登錄 材料自購登錄 每日結帳 排班表 現場電腦打卡 預約管理 預約管理…" at bounding box center [384, 57] width 768 height 574
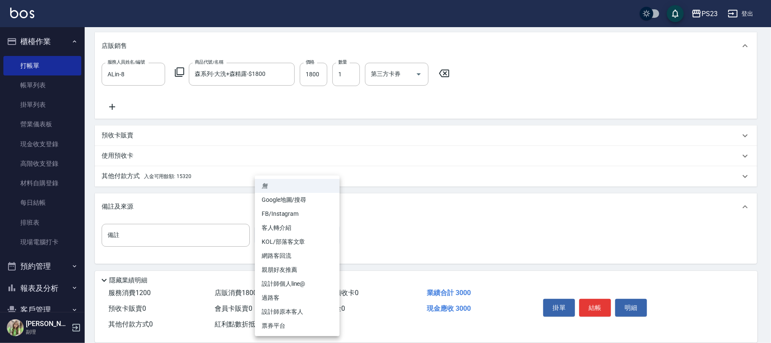
drag, startPoint x: 297, startPoint y: 310, endPoint x: 302, endPoint y: 310, distance: 5.5
click at [298, 310] on li "設計師原本客人" at bounding box center [297, 312] width 85 height 14
type input "設計師原本客人"
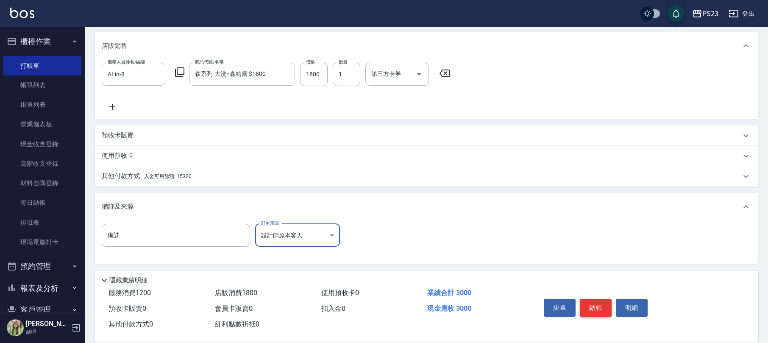
click at [597, 301] on button "結帳" at bounding box center [596, 308] width 32 height 18
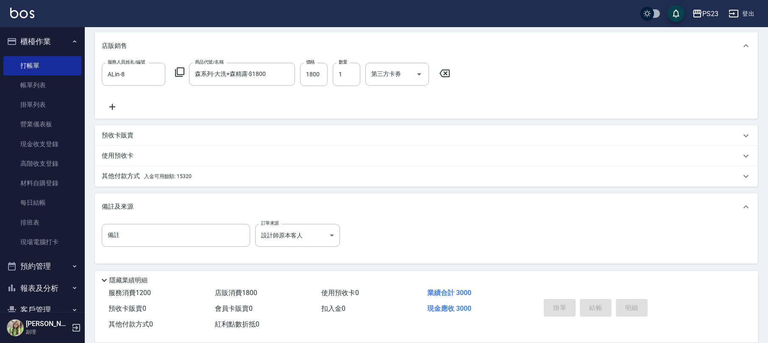
type input "[DATE] 20:24"
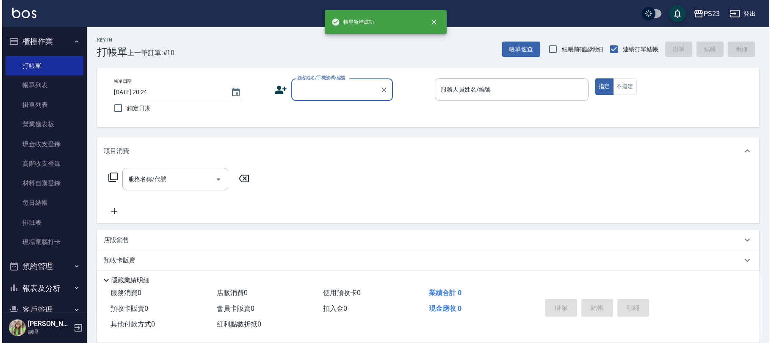
scroll to position [0, 0]
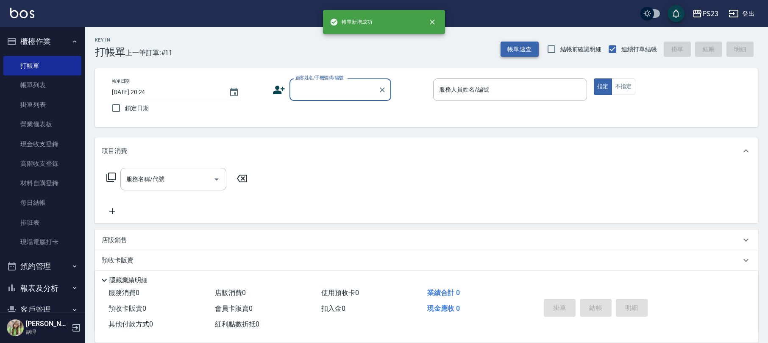
click at [506, 43] on button "帳單速查" at bounding box center [519, 50] width 38 height 16
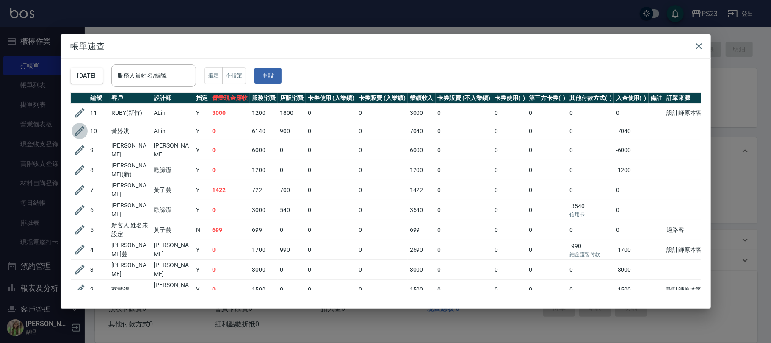
click at [80, 128] on icon "button" at bounding box center [79, 131] width 13 height 13
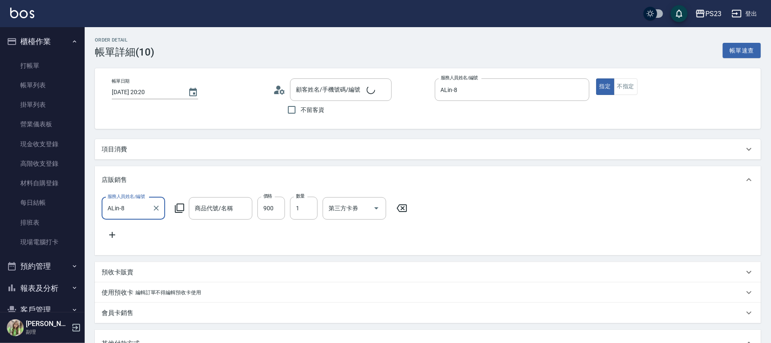
type input "[DATE] 20:20"
type input "ALin-8"
type input "黃婷娸/0975803804/al0514"
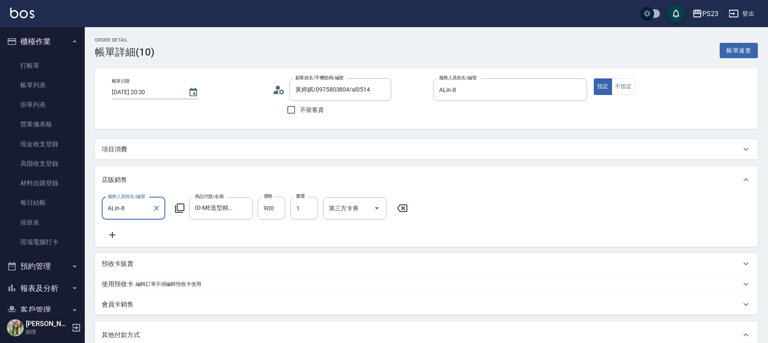
type input "ID-ME造型精華霜-$900"
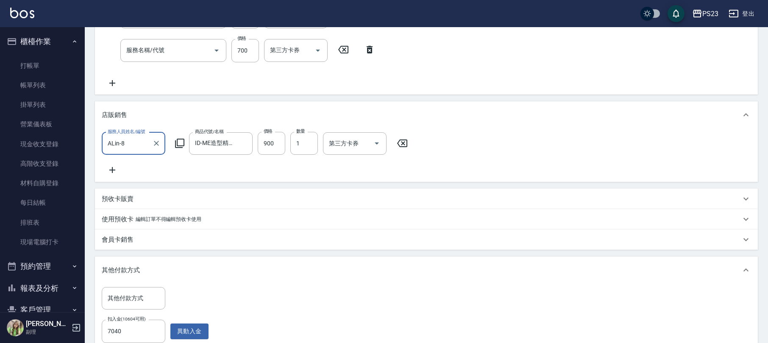
type input "水光護髮（週年慶活動）(647)"
type input "套餐染B餐(411)"
type input "區塊燙(227)"
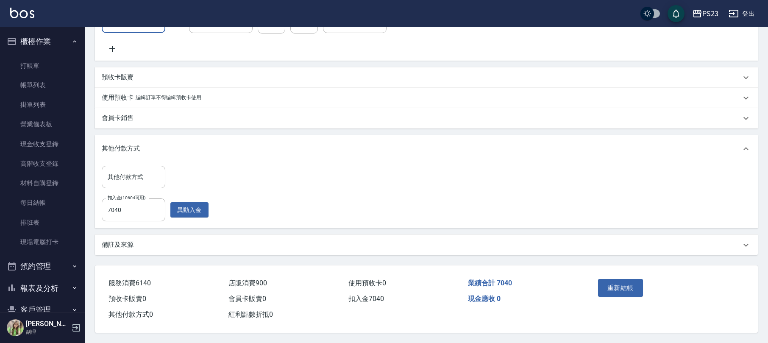
click at [146, 236] on div "備註及來源" at bounding box center [426, 245] width 663 height 20
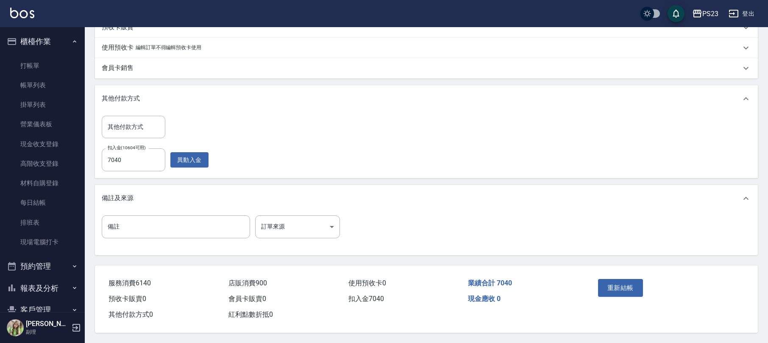
scroll to position [378, 0]
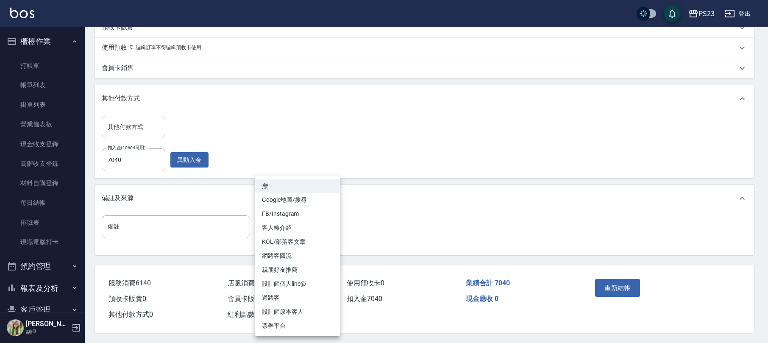
click at [307, 309] on li "設計師原本客人" at bounding box center [297, 312] width 85 height 14
type input "設計師原本客人"
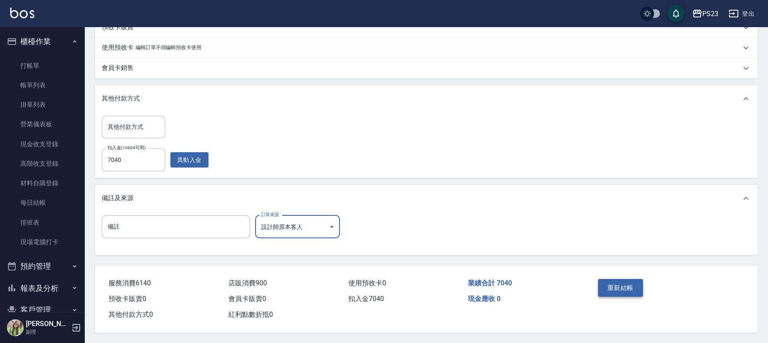
click at [627, 280] on button "重新結帳" at bounding box center [620, 288] width 45 height 18
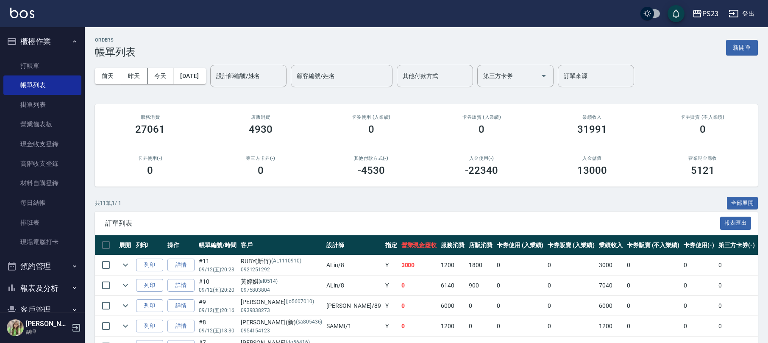
click at [70, 47] on button "櫃檯作業" at bounding box center [42, 42] width 78 height 22
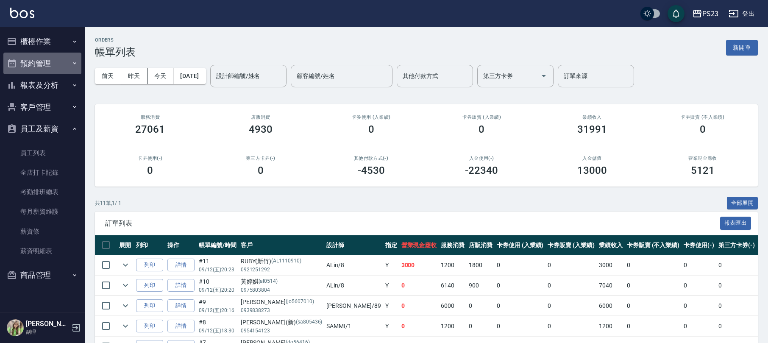
click at [47, 65] on button "預約管理" at bounding box center [42, 64] width 78 height 22
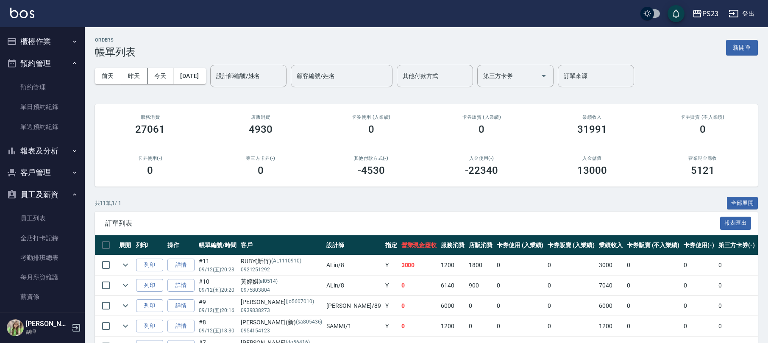
click at [53, 42] on button "櫃檯作業" at bounding box center [42, 42] width 78 height 22
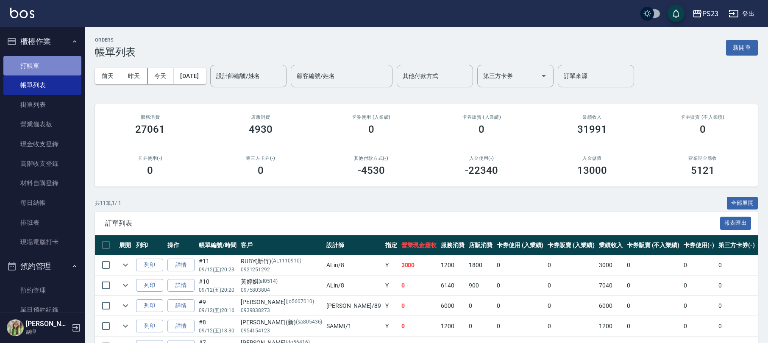
click at [48, 69] on link "打帳單" at bounding box center [42, 65] width 78 height 19
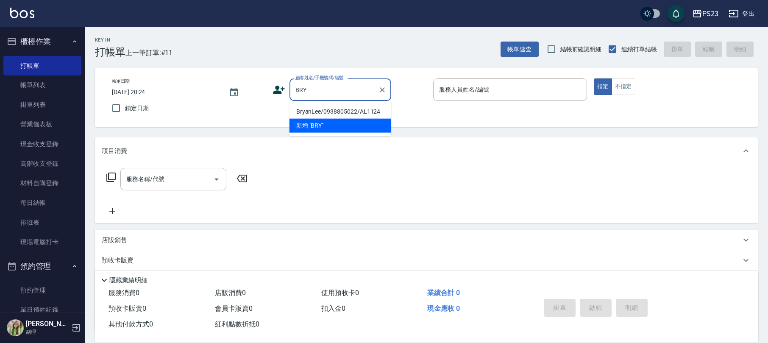
click at [344, 109] on li "BryanLee/0938805022/AL1124" at bounding box center [340, 112] width 102 height 14
type input "BryanLee/0938805022/AL1124"
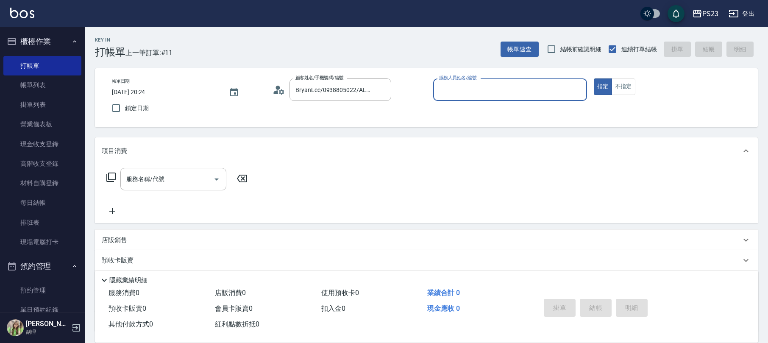
type input "ALin-8"
click at [173, 180] on input "服務名稱/代號" at bounding box center [167, 179] width 86 height 15
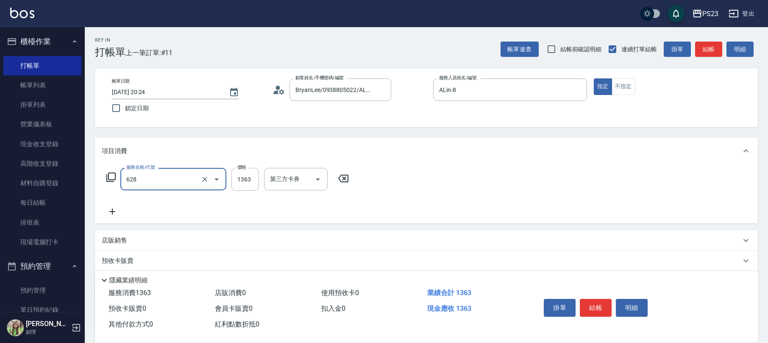
type input "中草藥2000(628)"
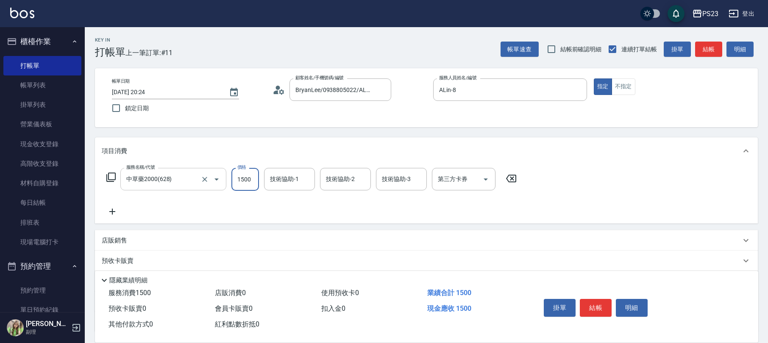
type input "1500"
type input "ALin-8"
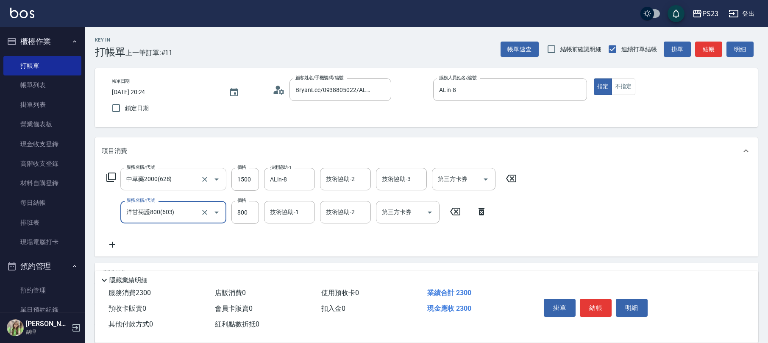
type input "洋甘菊護800(603)"
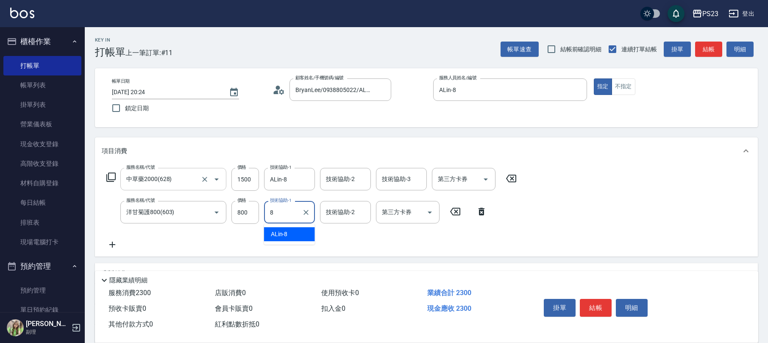
type input "ALin-8"
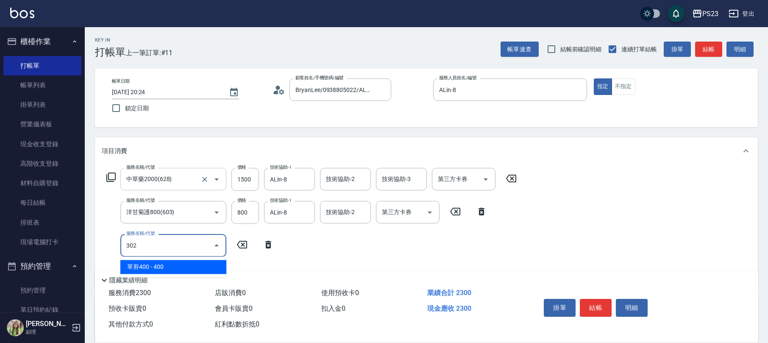
type input "單剪400(302)"
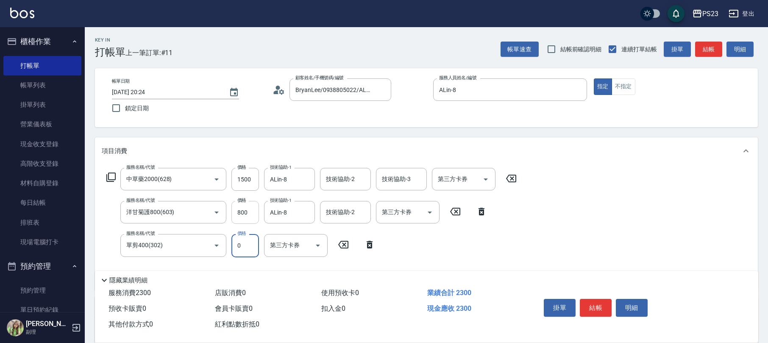
type input "0"
click at [247, 214] on input "800" at bounding box center [245, 212] width 28 height 23
type input "900"
click at [367, 243] on icon at bounding box center [369, 244] width 21 height 10
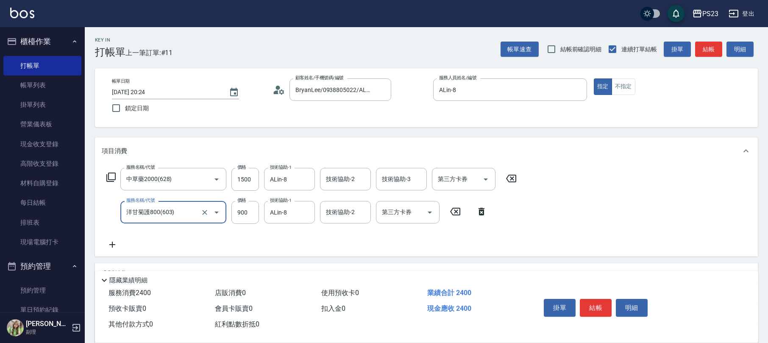
scroll to position [102, 0]
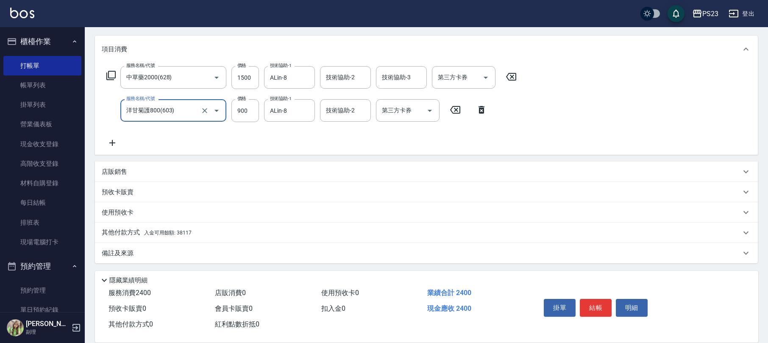
click at [114, 166] on div "店販銷售" at bounding box center [426, 171] width 663 height 20
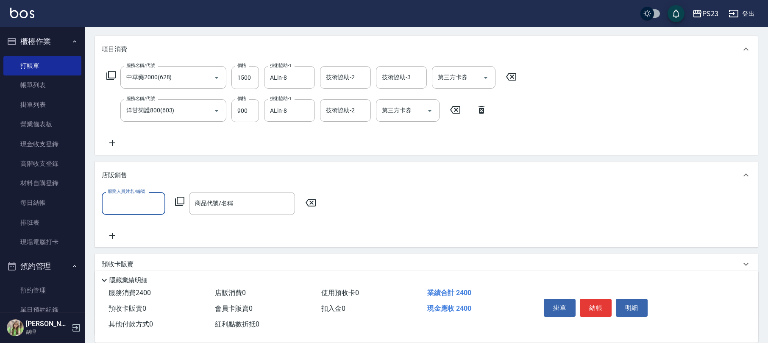
scroll to position [0, 0]
type input "ALin-8"
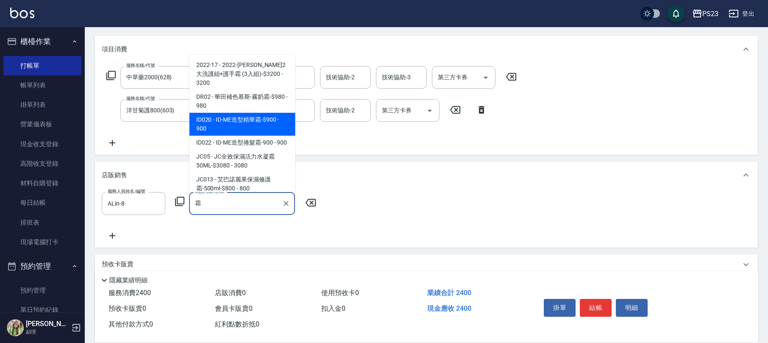
type input "ID-ME造型精華霜-$900"
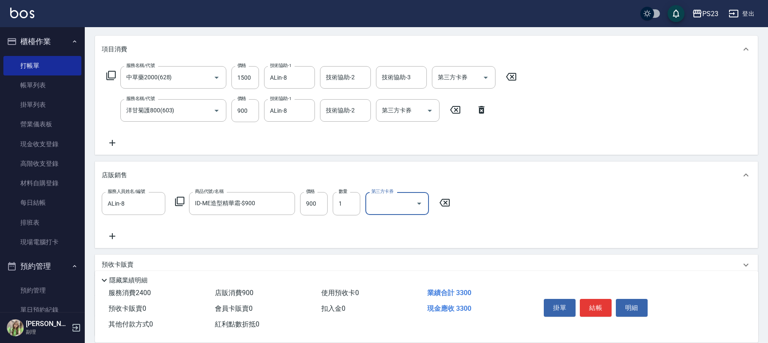
scroll to position [174, 0]
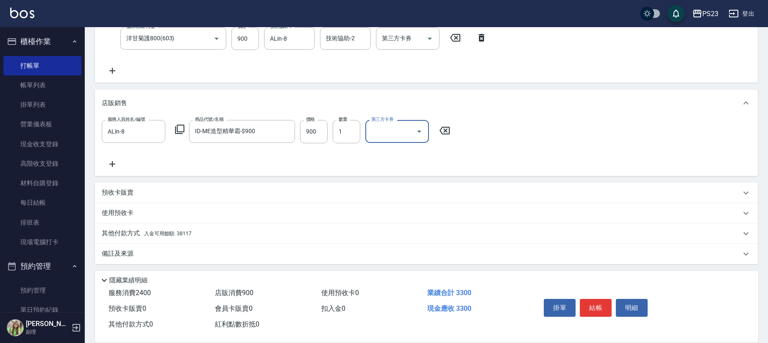
click at [154, 253] on div "備註及來源" at bounding box center [421, 253] width 639 height 9
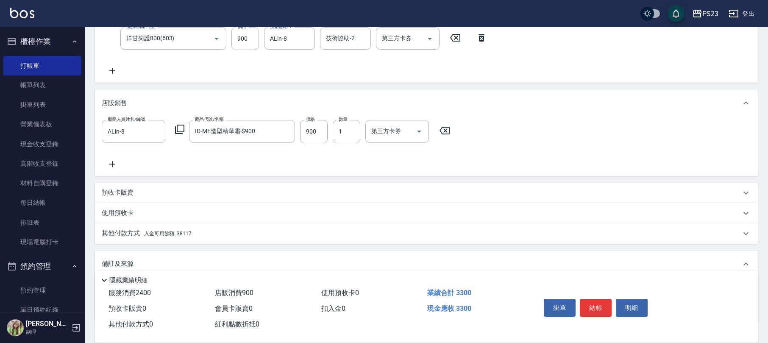
scroll to position [226, 0]
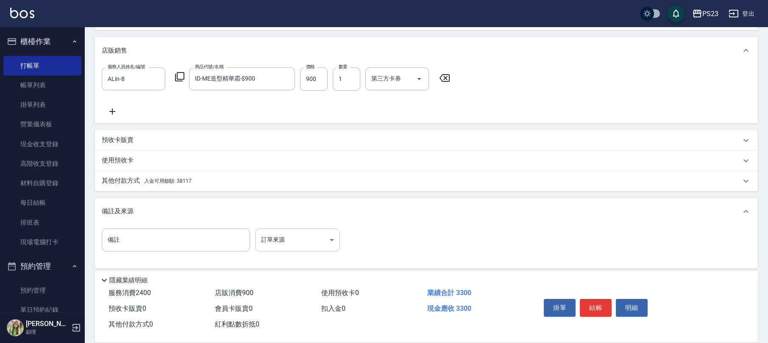
click at [285, 238] on body "PS23 登出 櫃檯作業 打帳單 帳單列表 掛單列表 營業儀表板 現金收支登錄 高階收支登錄 材料自購登錄 每日結帳 排班表 現場電腦打卡 預約管理 預約管理…" at bounding box center [384, 61] width 768 height 574
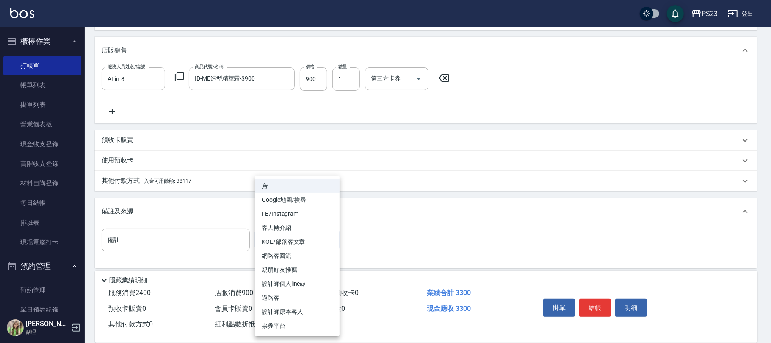
click at [298, 309] on li "設計師原本客人" at bounding box center [297, 312] width 85 height 14
type input "設計師原本客人"
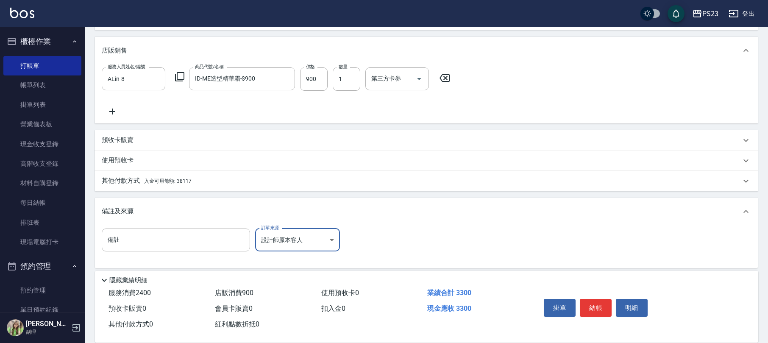
click at [150, 175] on div "其他付款方式 入金可用餘額: 38117" at bounding box center [426, 181] width 663 height 20
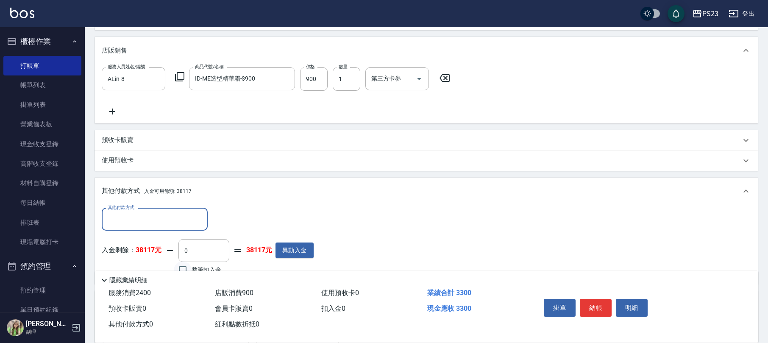
scroll to position [283, 0]
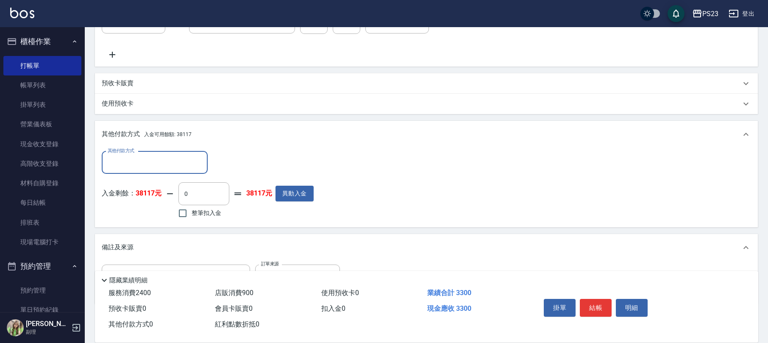
click at [197, 208] on label "整筆扣入金" at bounding box center [197, 213] width 47 height 18
click at [191, 208] on input "整筆扣入金" at bounding box center [183, 213] width 18 height 18
checkbox input "true"
type input "3300"
click at [599, 304] on button "結帳" at bounding box center [596, 308] width 32 height 18
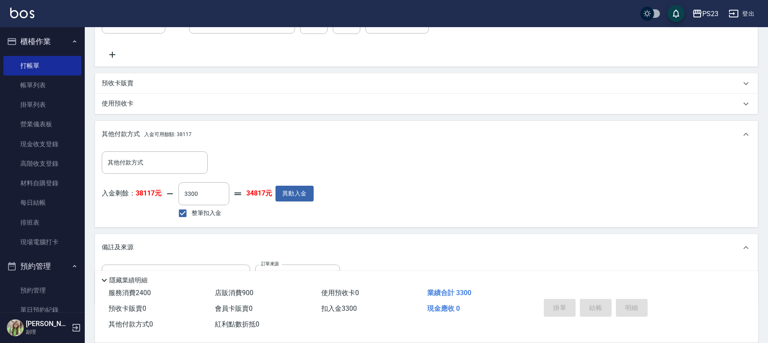
type input "[DATE] 20:27"
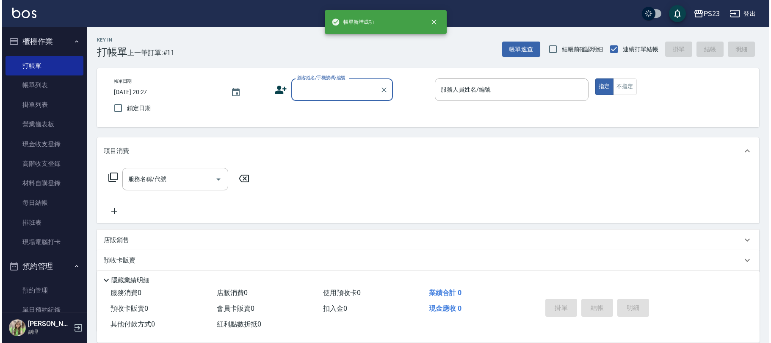
scroll to position [0, 0]
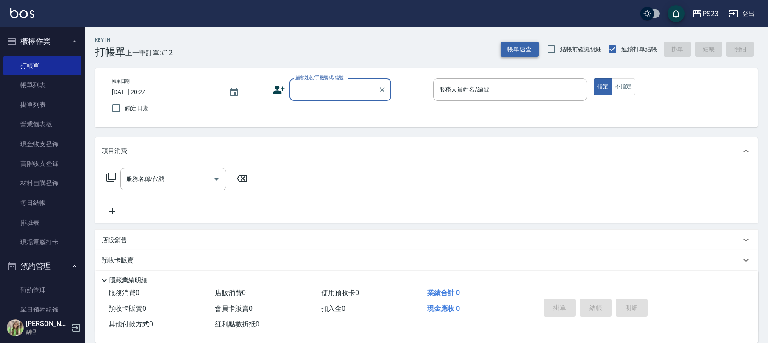
click at [509, 50] on button "帳單速查" at bounding box center [519, 50] width 38 height 16
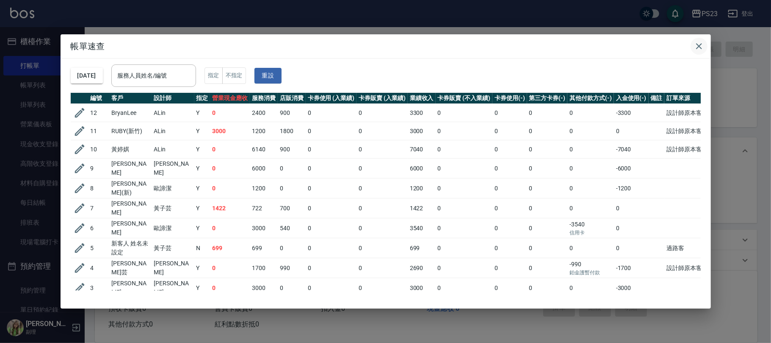
click at [700, 44] on icon "button" at bounding box center [699, 46] width 6 height 6
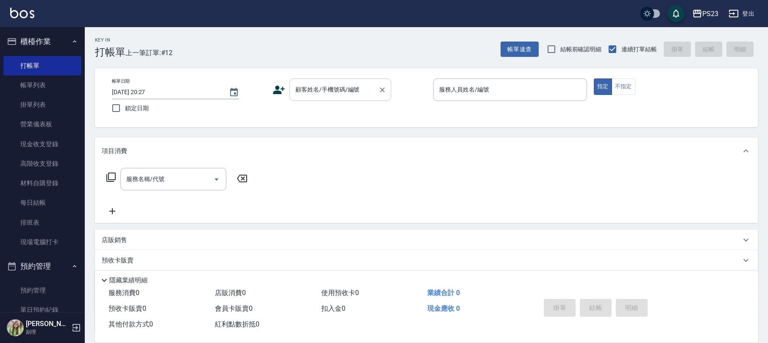
click at [338, 91] on input "顧客姓名/手機號碼/編號" at bounding box center [333, 89] width 81 height 15
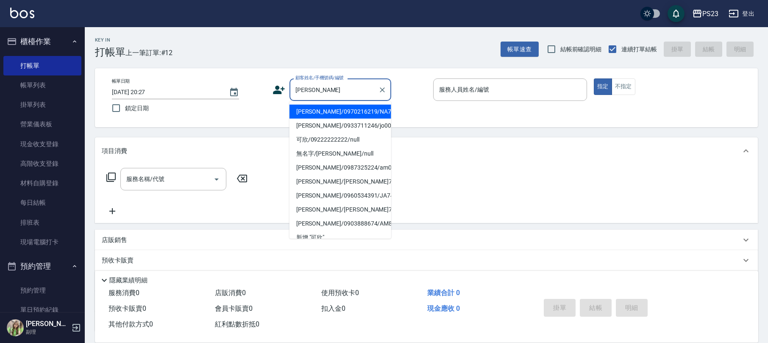
click at [364, 114] on li "[PERSON_NAME]/0970216219/NA710403" at bounding box center [340, 112] width 102 height 14
type input "[PERSON_NAME]/0970216219/NA710403"
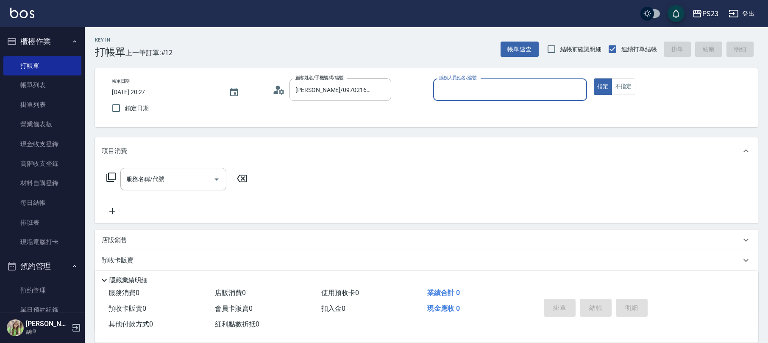
type input "Nanako-59"
click at [172, 169] on div "服務名稱/代號" at bounding box center [173, 179] width 106 height 22
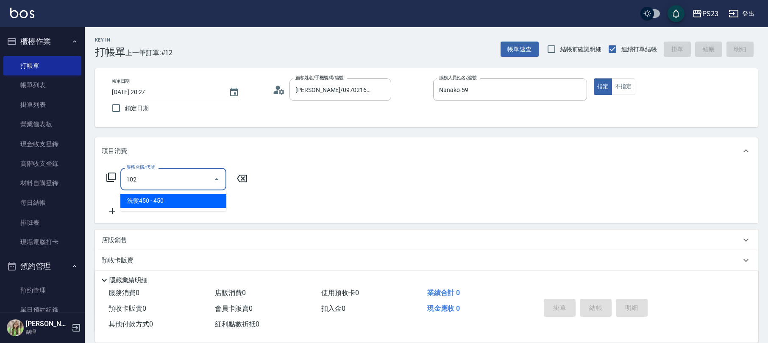
type input "洗髮450(102)"
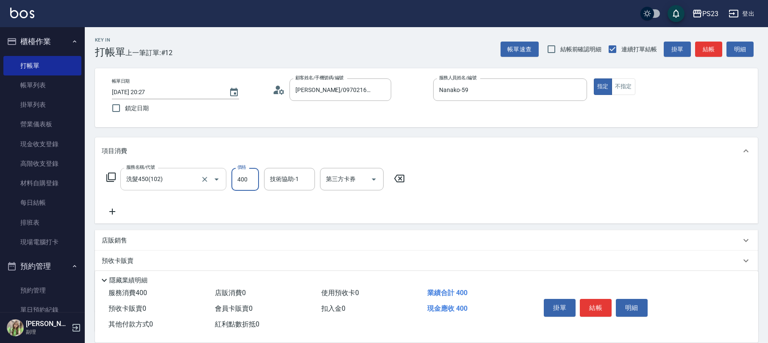
type input "400"
type input "Nanako-59"
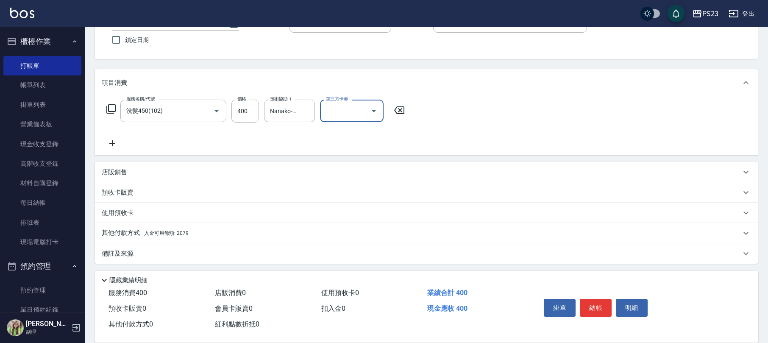
click at [138, 251] on div "備註及來源" at bounding box center [421, 253] width 639 height 9
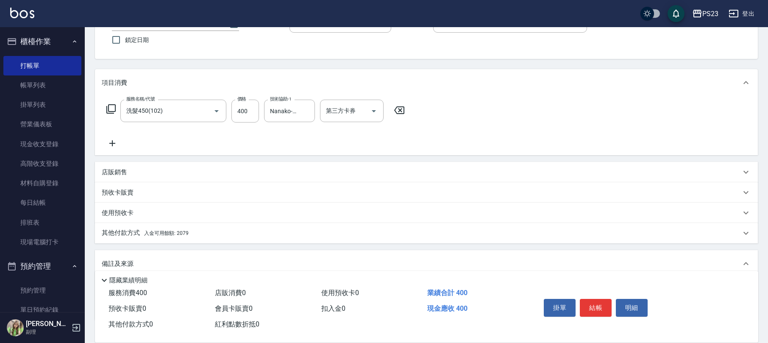
scroll to position [125, 0]
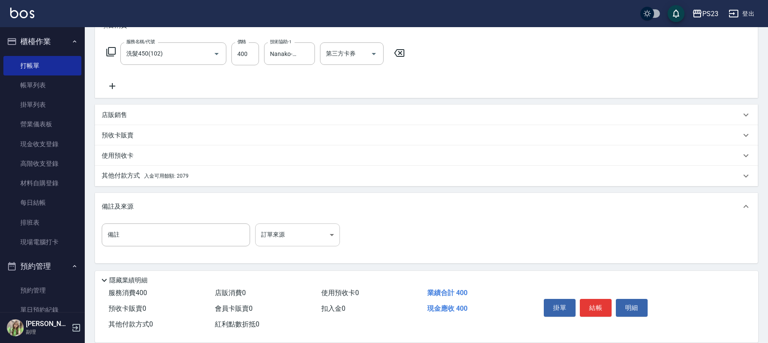
click at [294, 232] on body "PS23 登出 櫃檯作業 打帳單 帳單列表 掛單列表 營業儀表板 現金收支登錄 高階收支登錄 材料自購登錄 每日結帳 排班表 現場電腦打卡 預約管理 預約管理…" at bounding box center [384, 109] width 768 height 468
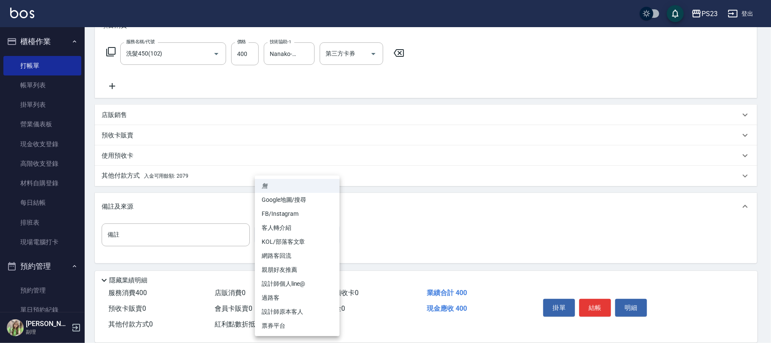
click at [289, 308] on li "設計師原本客人" at bounding box center [297, 312] width 85 height 14
type input "設計師原本客人"
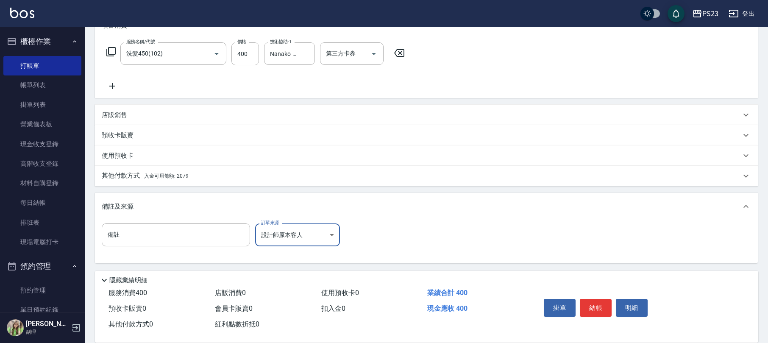
drag, startPoint x: 173, startPoint y: 176, endPoint x: 180, endPoint y: 175, distance: 7.4
click at [173, 175] on span "入金可用餘額: 2079" at bounding box center [166, 176] width 44 height 6
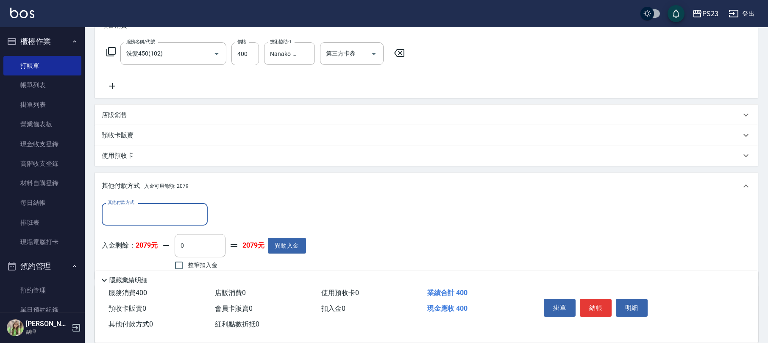
scroll to position [0, 0]
click at [287, 253] on div "入金剩餘： 2079元 0 ​ 整筆扣入金 2079元 異動入金" at bounding box center [204, 253] width 204 height 38
click at [289, 246] on button "異動入金" at bounding box center [287, 246] width 38 height 16
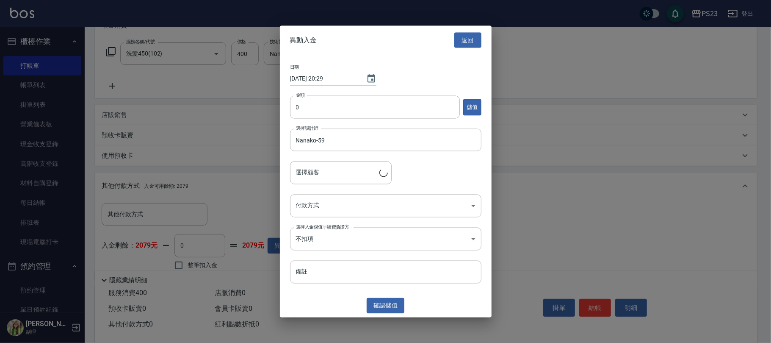
type input "[PERSON_NAME]/0970216219/NA710403"
click at [316, 101] on input "0" at bounding box center [375, 107] width 170 height 23
type input "3000"
click at [356, 212] on body "PS23 登出 櫃檯作業 打帳單 帳單列表 掛單列表 營業儀表板 現金收支登錄 高階收支登錄 材料自購登錄 每日結帳 排班表 現場電腦打卡 預約管理 預約管理…" at bounding box center [385, 155] width 771 height 561
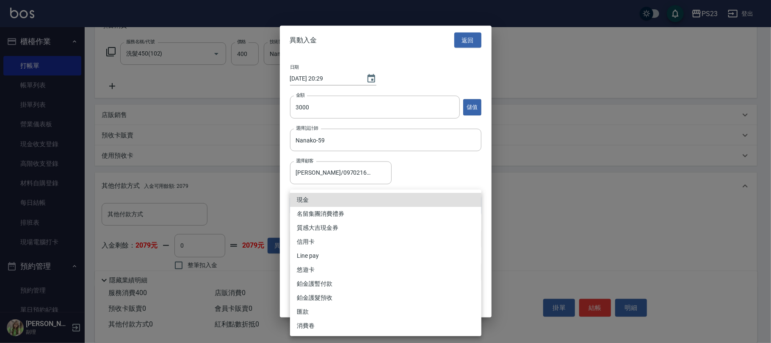
click at [322, 203] on li "現金" at bounding box center [385, 200] width 191 height 14
type input "現金"
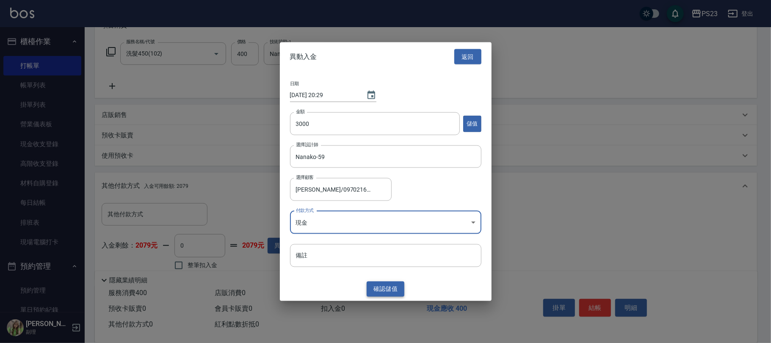
click at [393, 287] on button "確認 儲值" at bounding box center [386, 289] width 38 height 16
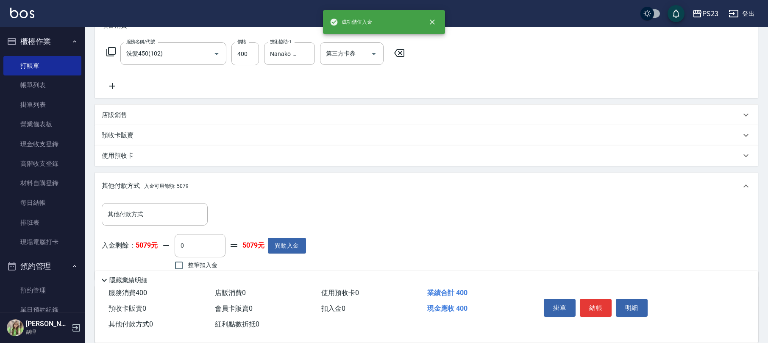
scroll to position [218, 0]
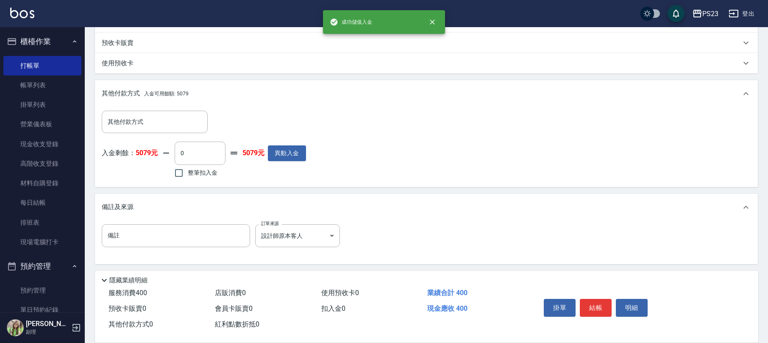
click at [194, 170] on span "整筆扣入金" at bounding box center [203, 172] width 30 height 9
click at [188, 170] on input "整筆扣入金" at bounding box center [179, 173] width 18 height 18
checkbox input "true"
type input "400"
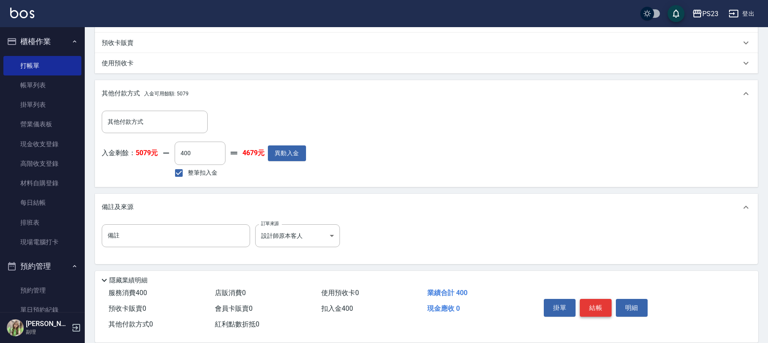
click at [592, 299] on button "結帳" at bounding box center [596, 308] width 32 height 18
type input "[DATE] 20:29"
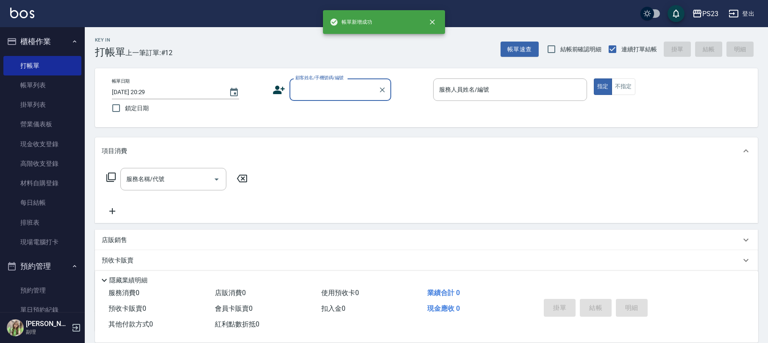
scroll to position [0, 0]
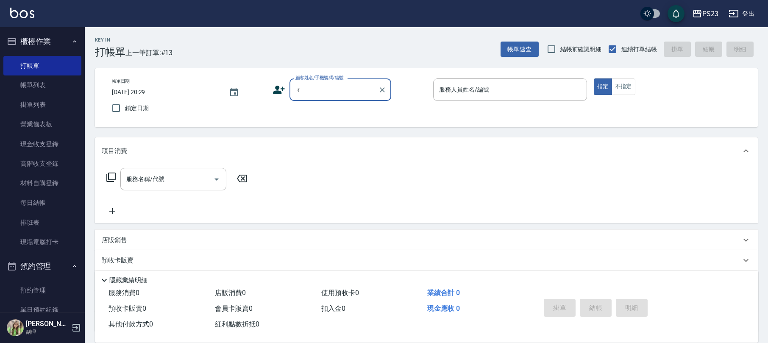
type input "ㄐ"
click at [185, 132] on div "Key In 打帳單 上一筆訂單:#13 帳單速查 結帳前確認明細 連續打單結帳 掛單 結帳 明細 帳單日期 [DATE] 20:29 鎖定日期 顧客姓名/手…" at bounding box center [426, 219] width 683 height 384
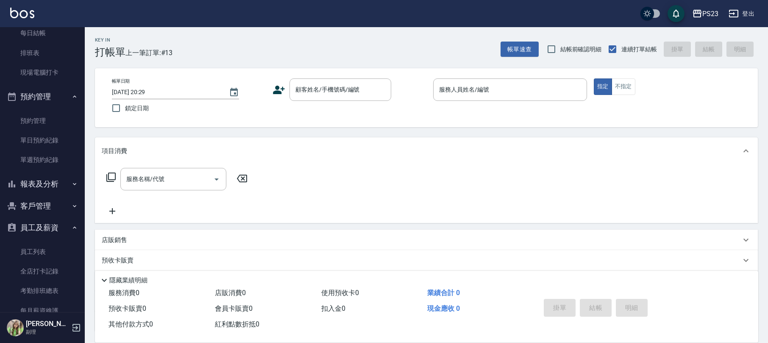
click at [58, 186] on button "報表及分析" at bounding box center [42, 184] width 78 height 22
click at [51, 226] on link "店家區間累計表" at bounding box center [42, 227] width 78 height 19
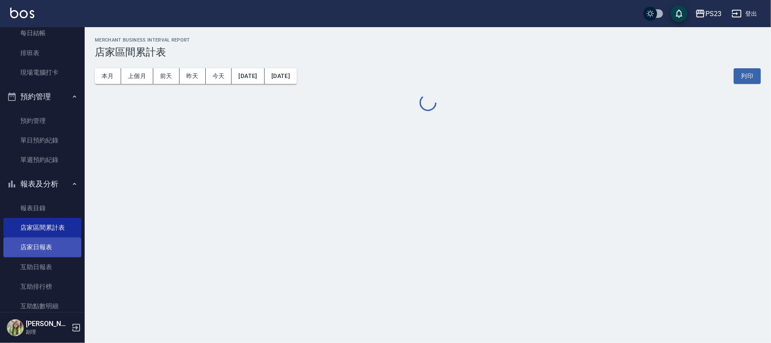
click at [49, 247] on link "店家日報表" at bounding box center [42, 246] width 78 height 19
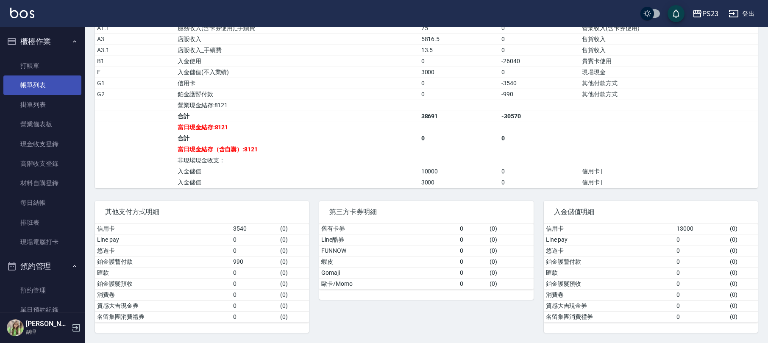
scroll to position [265, 0]
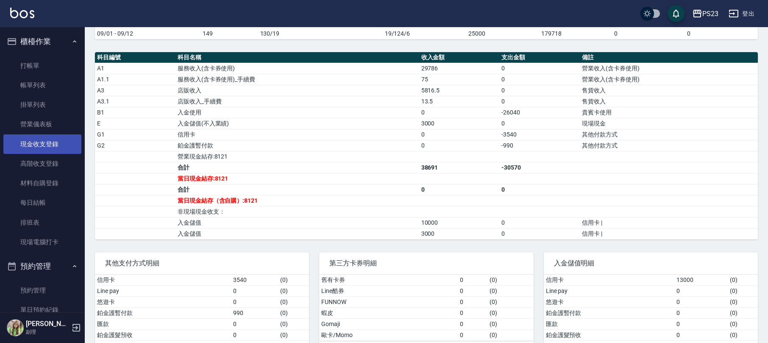
click at [41, 143] on link "現金收支登錄" at bounding box center [42, 143] width 78 height 19
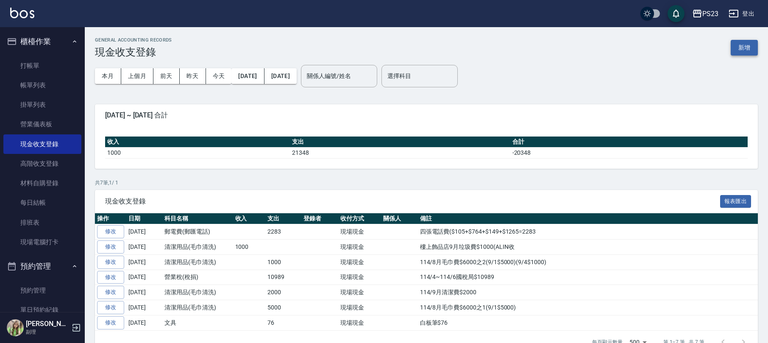
click at [743, 44] on button "新增" at bounding box center [743, 48] width 27 height 16
click at [142, 76] on button "上個月" at bounding box center [137, 76] width 32 height 16
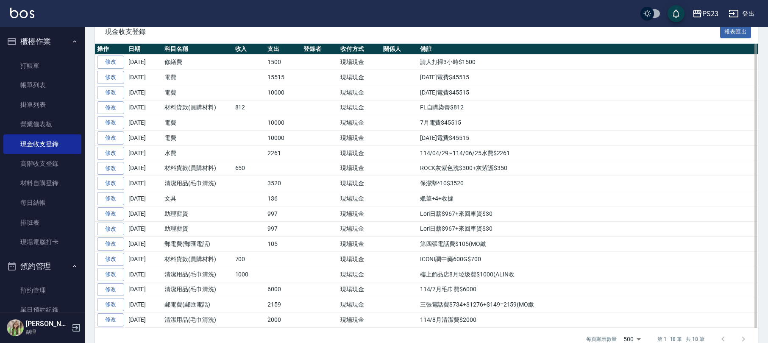
scroll to position [195, 0]
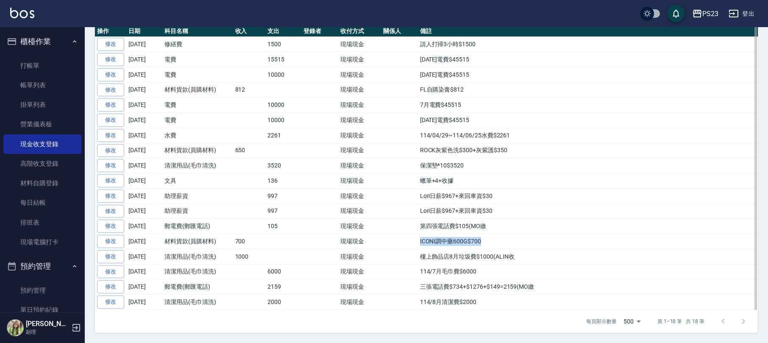
drag, startPoint x: 458, startPoint y: 231, endPoint x: 512, endPoint y: 234, distance: 53.9
click at [512, 234] on tr "修改 [DATE] 材料貨款(員購材料) 700 現場現金 ICONI調中藥600G$700" at bounding box center [426, 241] width 663 height 15
copy tr "ICONI調中藥600G$700"
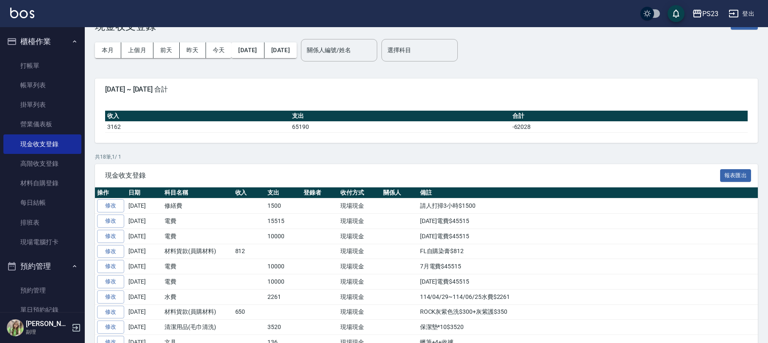
scroll to position [0, 0]
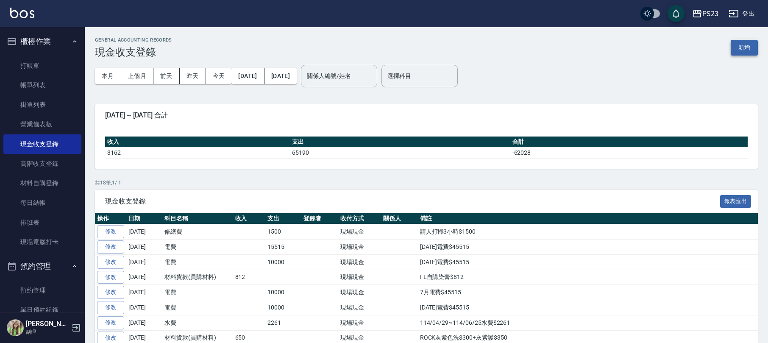
click at [749, 48] on button "新增" at bounding box center [743, 48] width 27 height 16
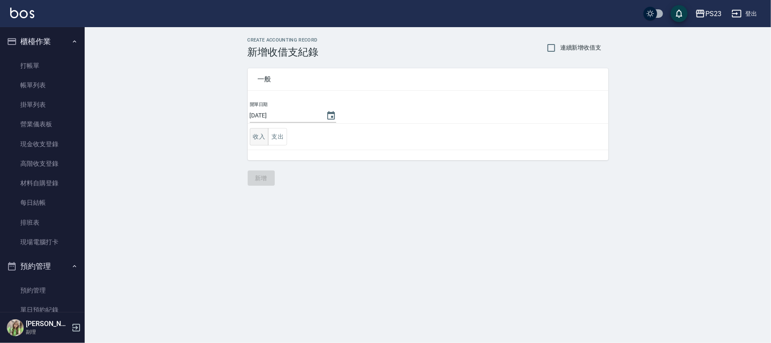
click at [260, 136] on button "收入" at bounding box center [259, 136] width 19 height 17
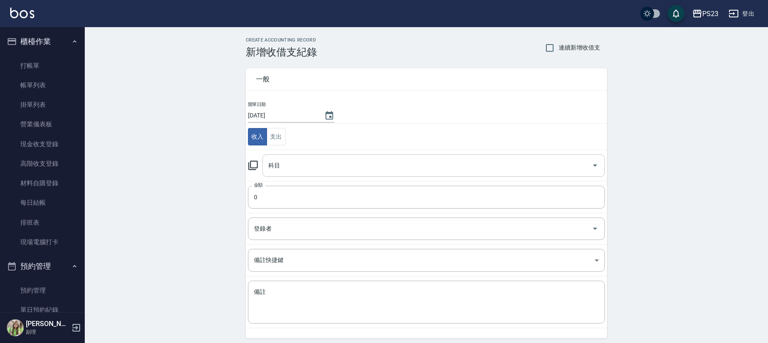
click at [289, 169] on input "科目" at bounding box center [427, 165] width 322 height 15
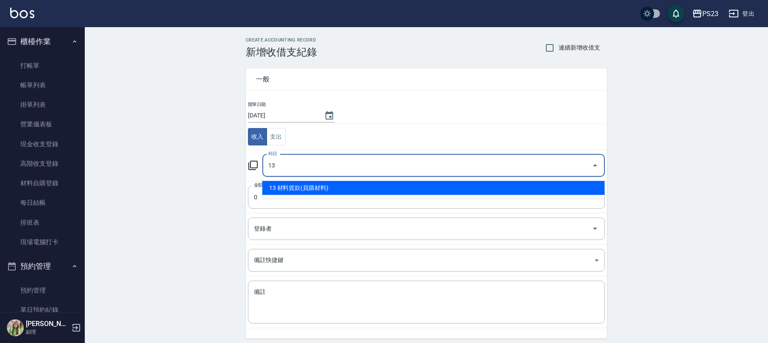
type input "13 材料貨款(員購材料)"
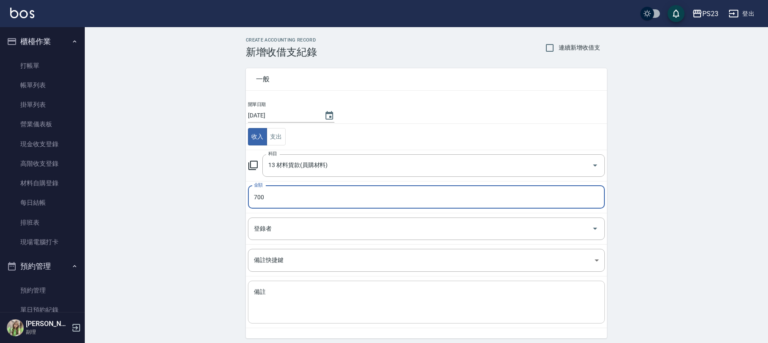
type input "700"
drag, startPoint x: 326, startPoint y: 297, endPoint x: 326, endPoint y: 292, distance: 4.7
click at [326, 297] on textarea "備註" at bounding box center [426, 302] width 345 height 29
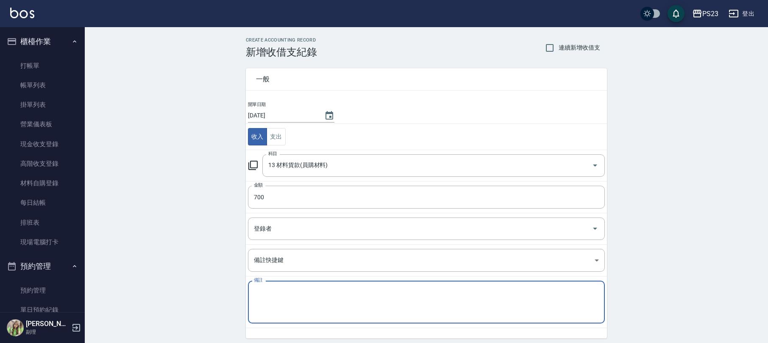
paste textarea "ICONI調中藥600G$700"
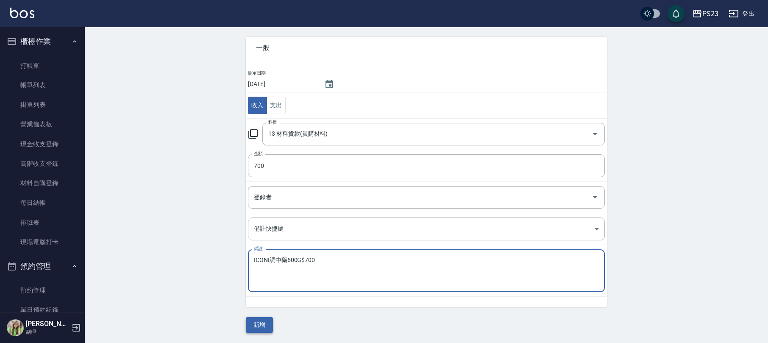
type textarea "ICONI調中藥600G$700"
click at [266, 326] on button "新增" at bounding box center [259, 325] width 27 height 16
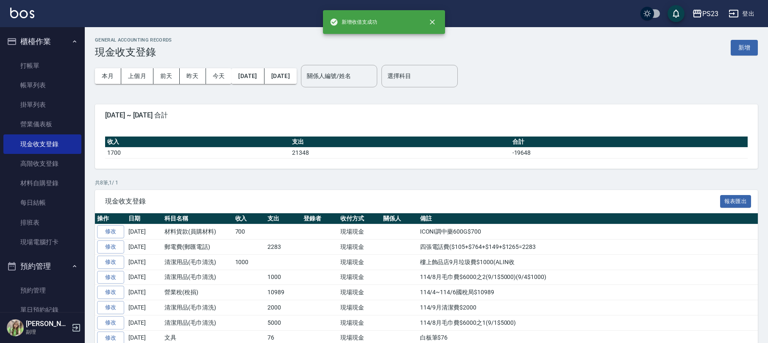
scroll to position [169, 0]
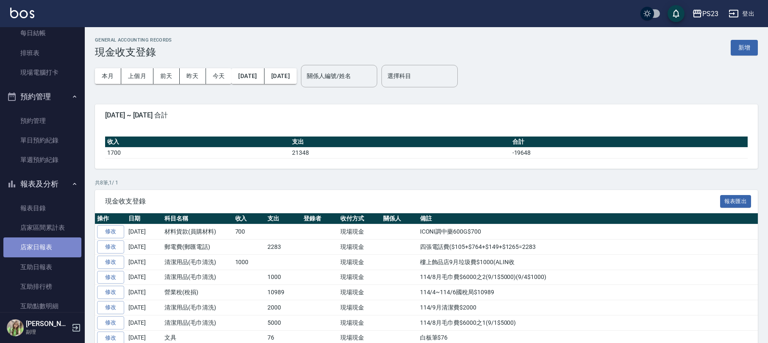
drag, startPoint x: 51, startPoint y: 250, endPoint x: 51, endPoint y: 244, distance: 5.1
click at [51, 248] on link "店家日報表" at bounding box center [42, 246] width 78 height 19
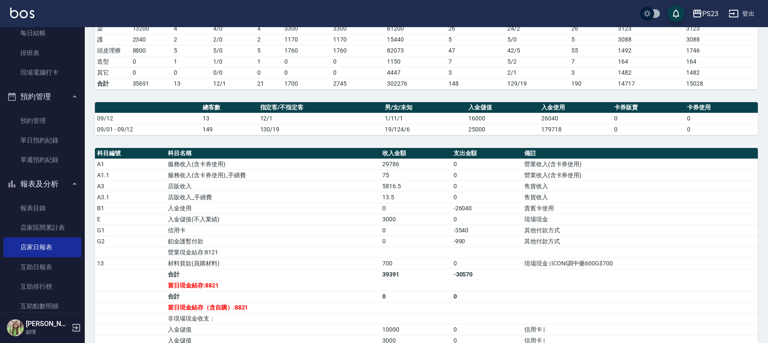
scroll to position [282, 0]
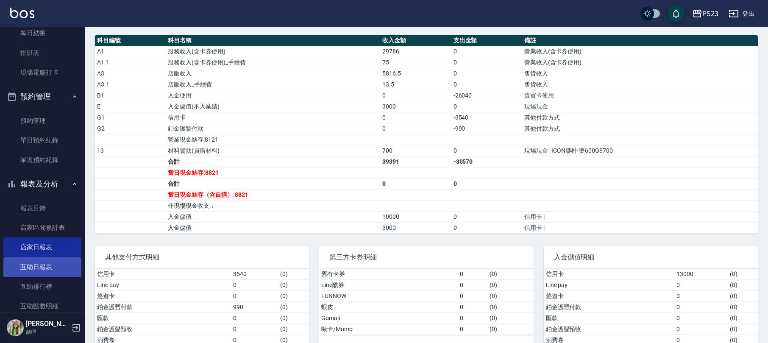
click at [59, 268] on link "互助日報表" at bounding box center [42, 266] width 78 height 19
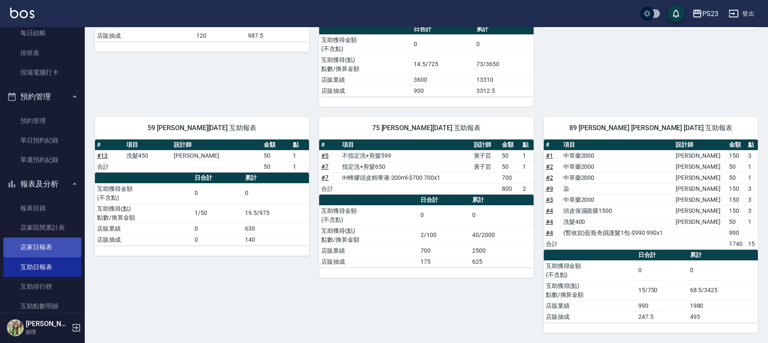
scroll to position [226, 0]
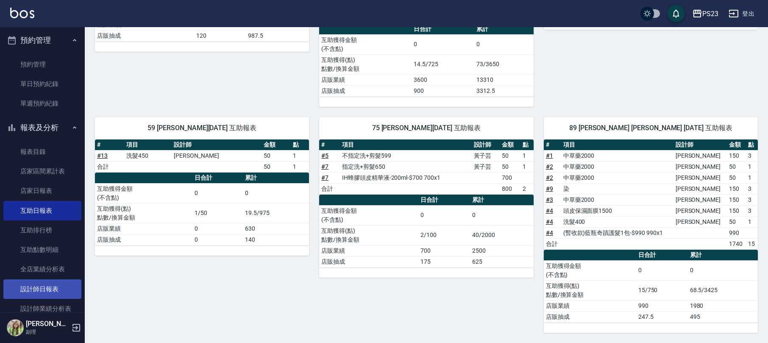
click at [55, 290] on link "設計師日報表" at bounding box center [42, 288] width 78 height 19
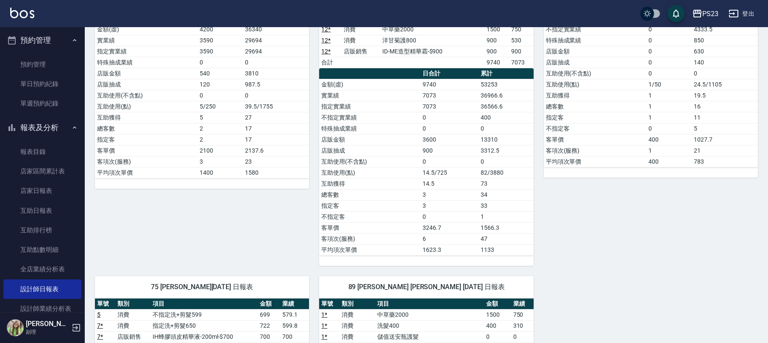
scroll to position [56, 0]
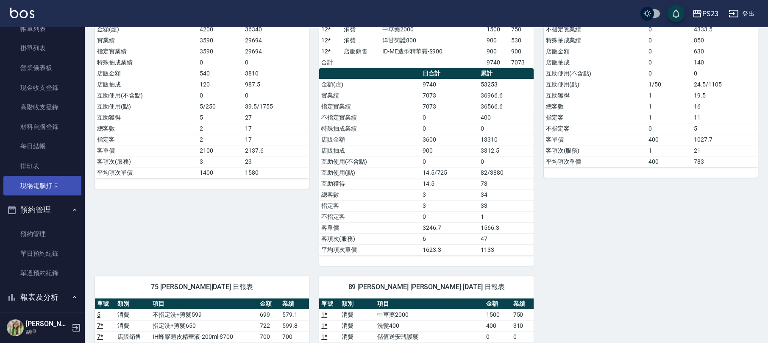
click at [56, 180] on link "現場電腦打卡" at bounding box center [42, 185] width 78 height 19
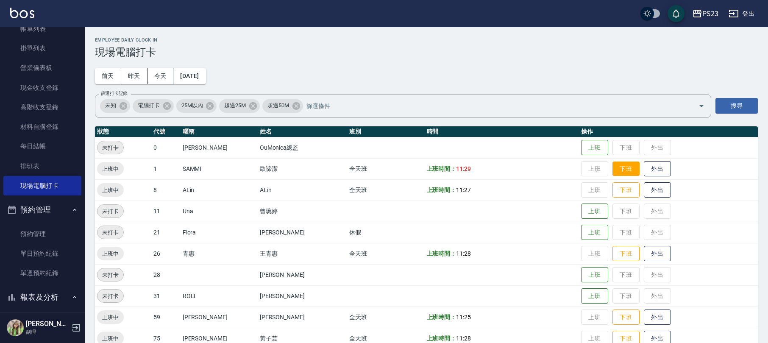
click at [612, 166] on button "下班" at bounding box center [625, 168] width 27 height 15
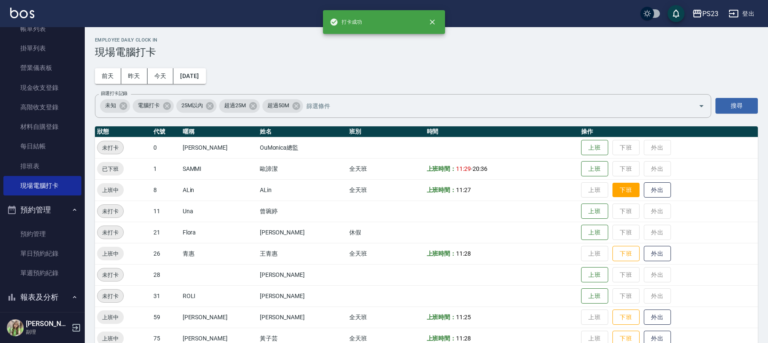
click at [619, 191] on button "下班" at bounding box center [625, 190] width 27 height 15
click at [617, 248] on button "下班" at bounding box center [625, 253] width 27 height 15
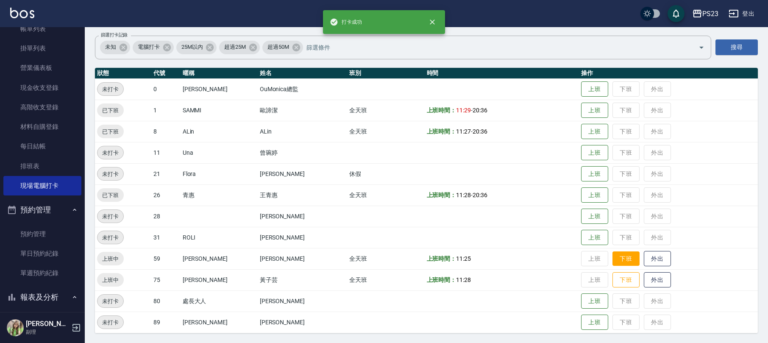
click at [614, 261] on button "下班" at bounding box center [625, 258] width 27 height 15
click at [626, 280] on button "下班" at bounding box center [625, 279] width 27 height 15
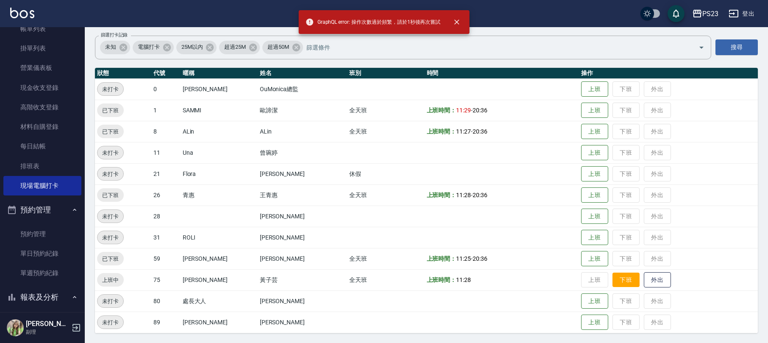
click at [620, 277] on button "下班" at bounding box center [625, 279] width 27 height 15
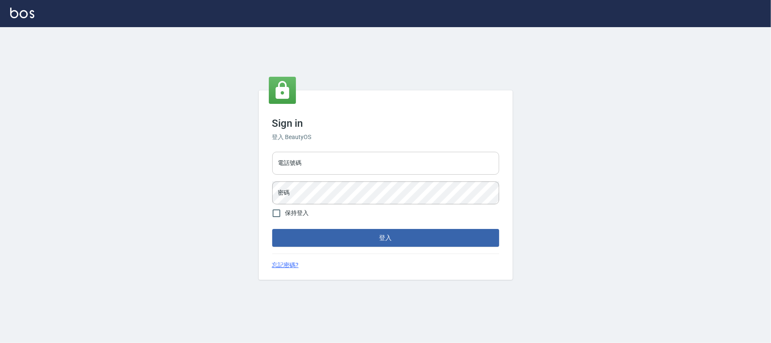
click at [372, 169] on input "電話號碼" at bounding box center [385, 163] width 227 height 23
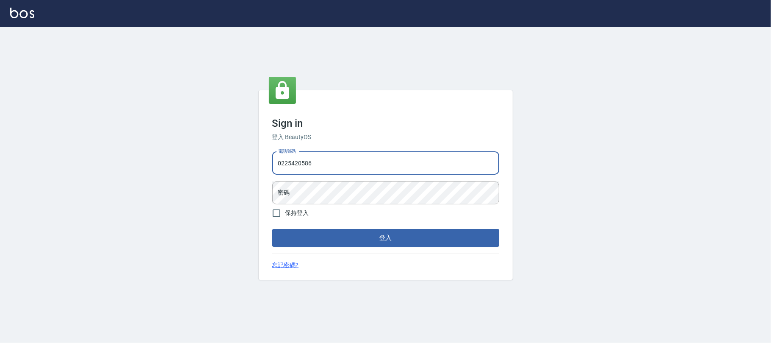
type input "0225420586"
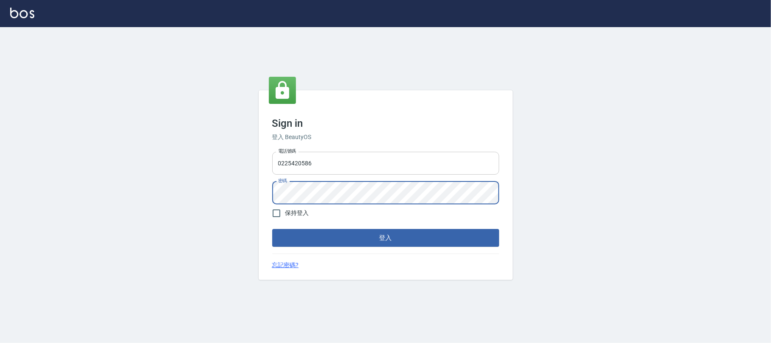
click at [272, 229] on button "登入" at bounding box center [385, 238] width 227 height 18
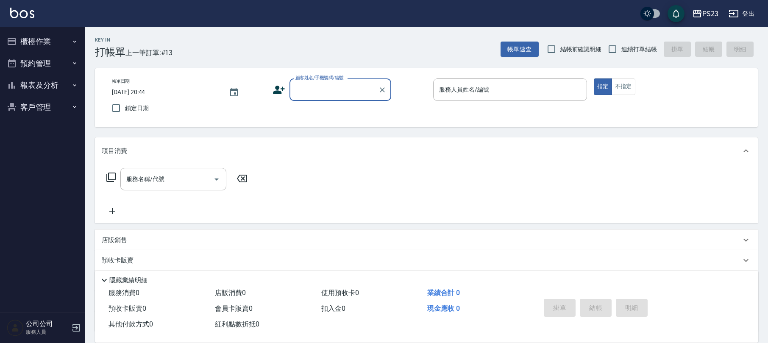
click at [61, 86] on button "報表及分析" at bounding box center [42, 85] width 78 height 22
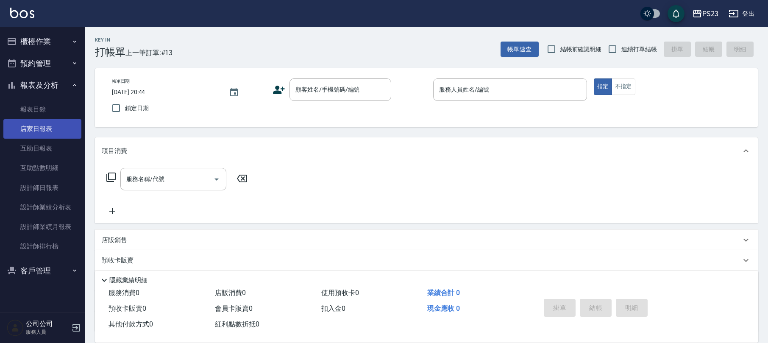
drag, startPoint x: 52, startPoint y: 126, endPoint x: 43, endPoint y: 125, distance: 8.9
click at [52, 125] on link "店家日報表" at bounding box center [42, 128] width 78 height 19
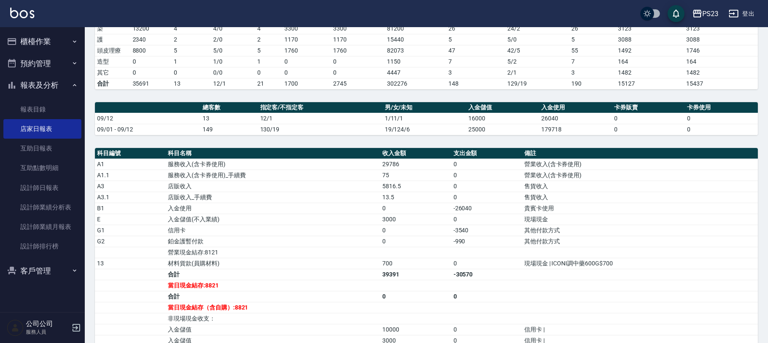
scroll to position [282, 0]
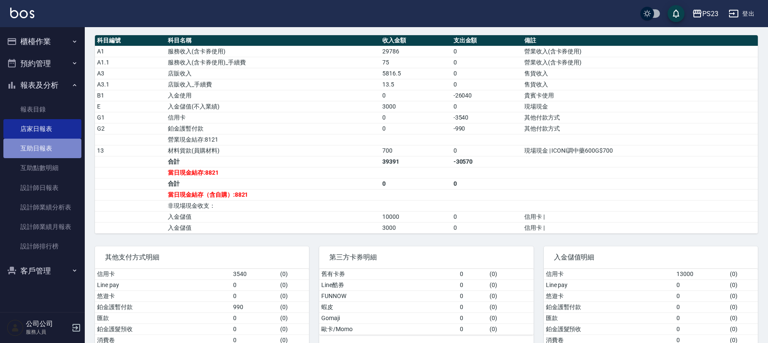
click at [68, 148] on link "互助日報表" at bounding box center [42, 148] width 78 height 19
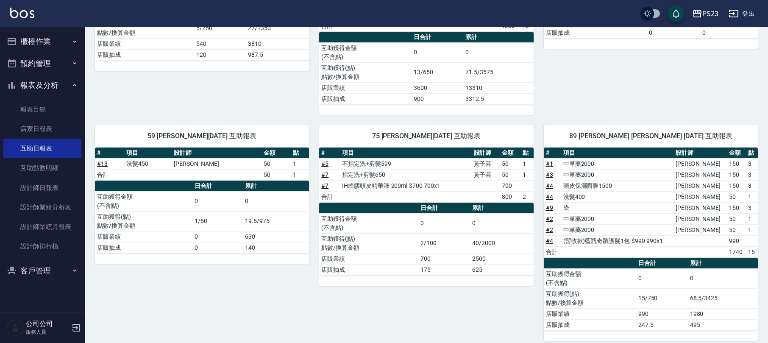
scroll to position [238, 0]
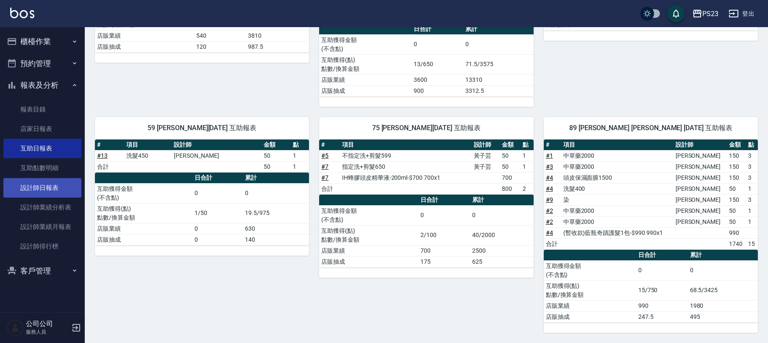
click at [67, 187] on link "設計師日報表" at bounding box center [42, 187] width 78 height 19
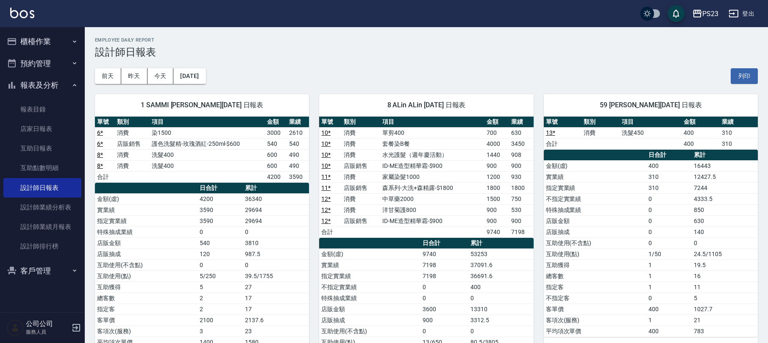
scroll to position [282, 0]
